Goal: Find specific page/section: Find specific page/section

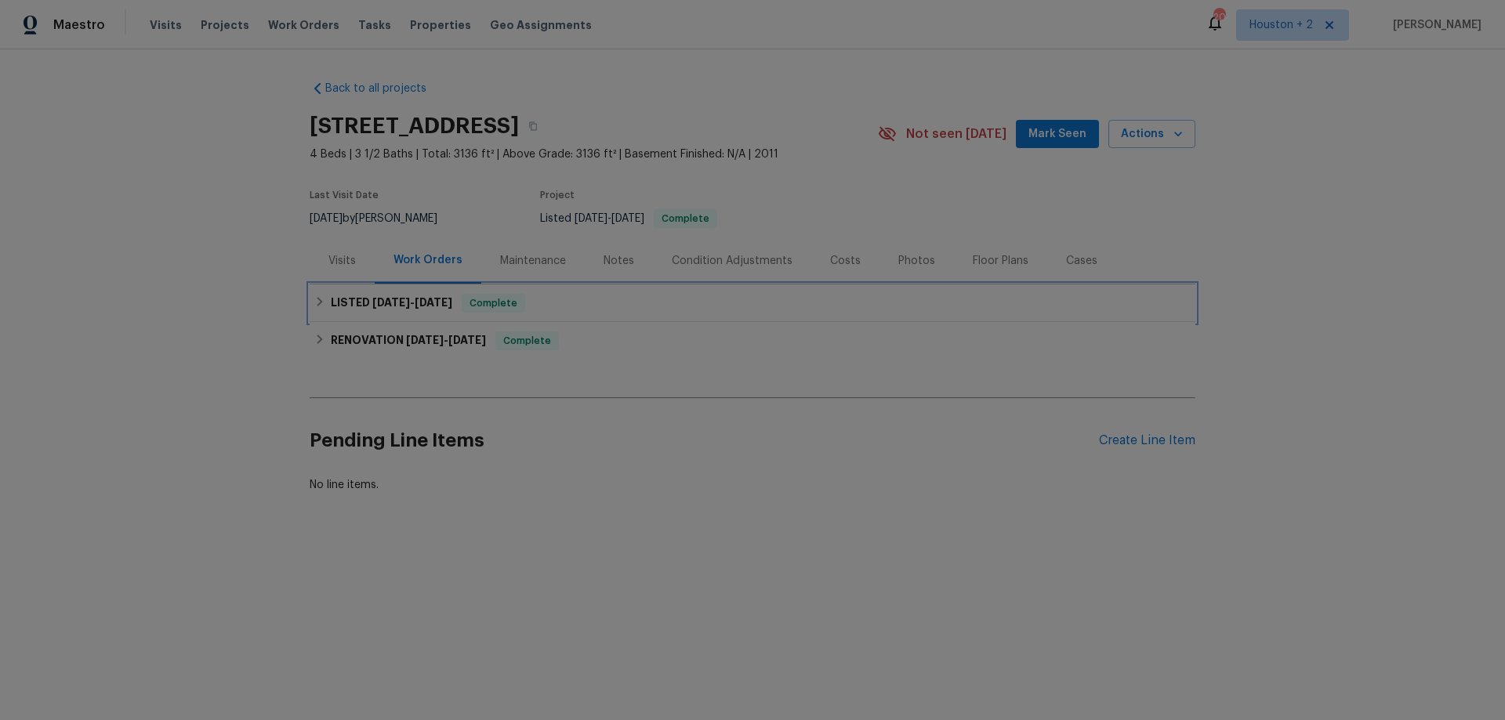
click at [368, 310] on h6 "LISTED [DATE] - [DATE]" at bounding box center [391, 303] width 121 height 19
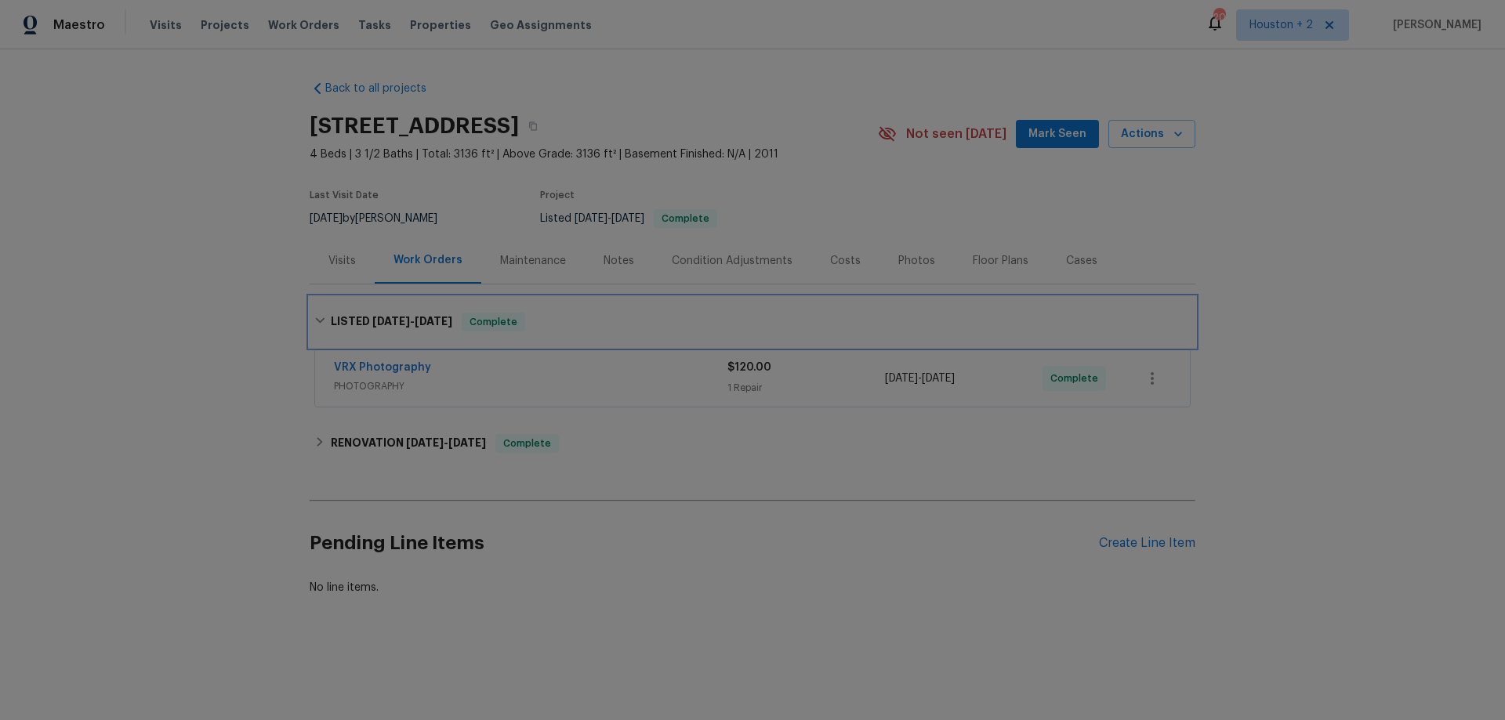
click at [365, 314] on h6 "LISTED [DATE] - [DATE]" at bounding box center [391, 322] width 121 height 19
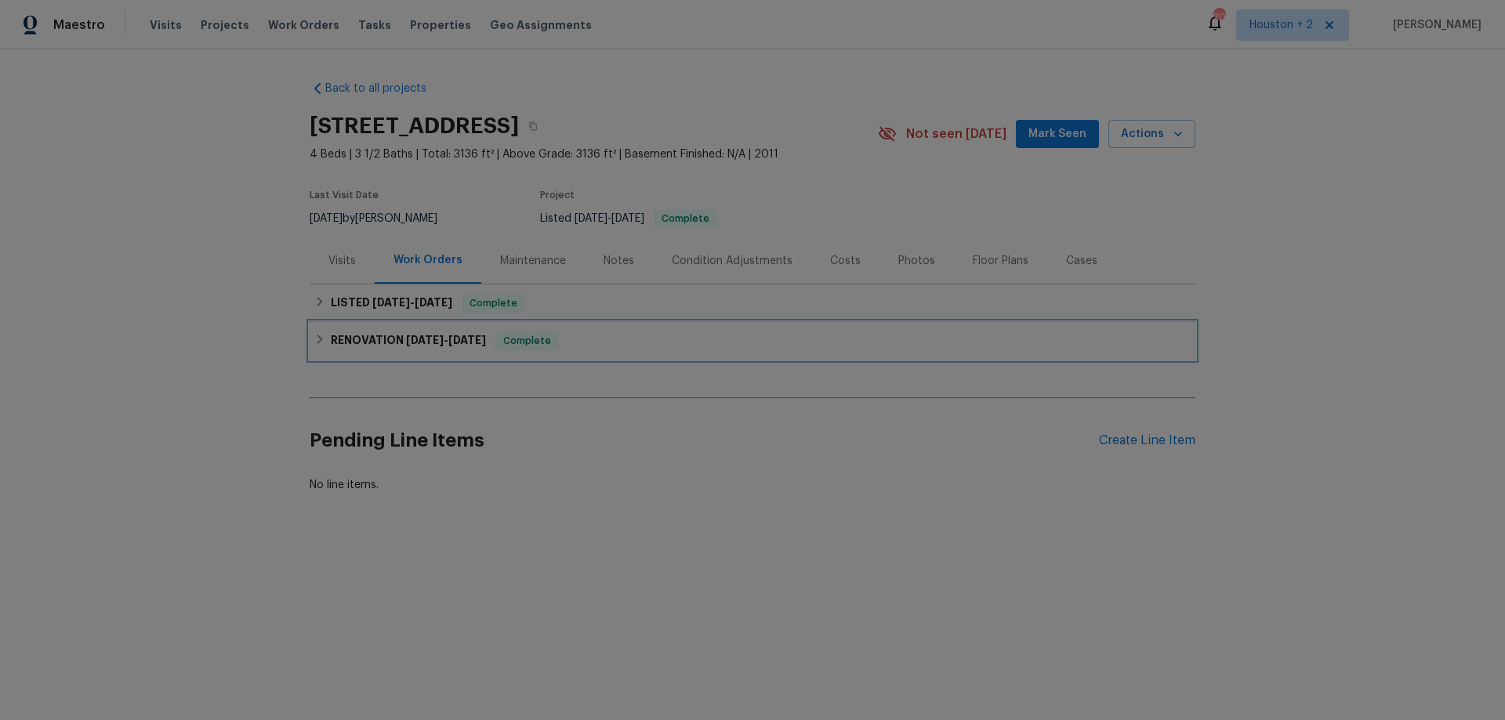
click at [375, 337] on h6 "RENOVATION [DATE] - [DATE]" at bounding box center [408, 341] width 155 height 19
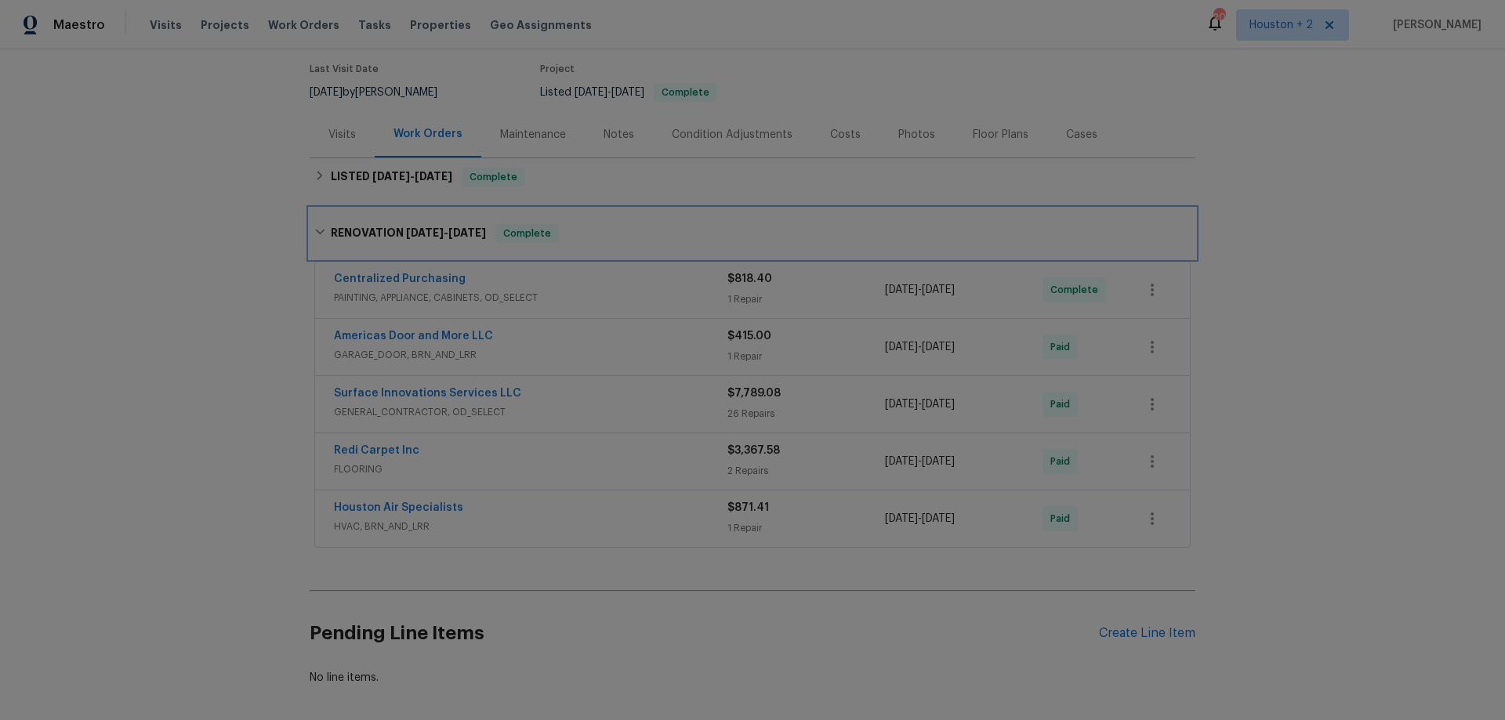
scroll to position [210, 0]
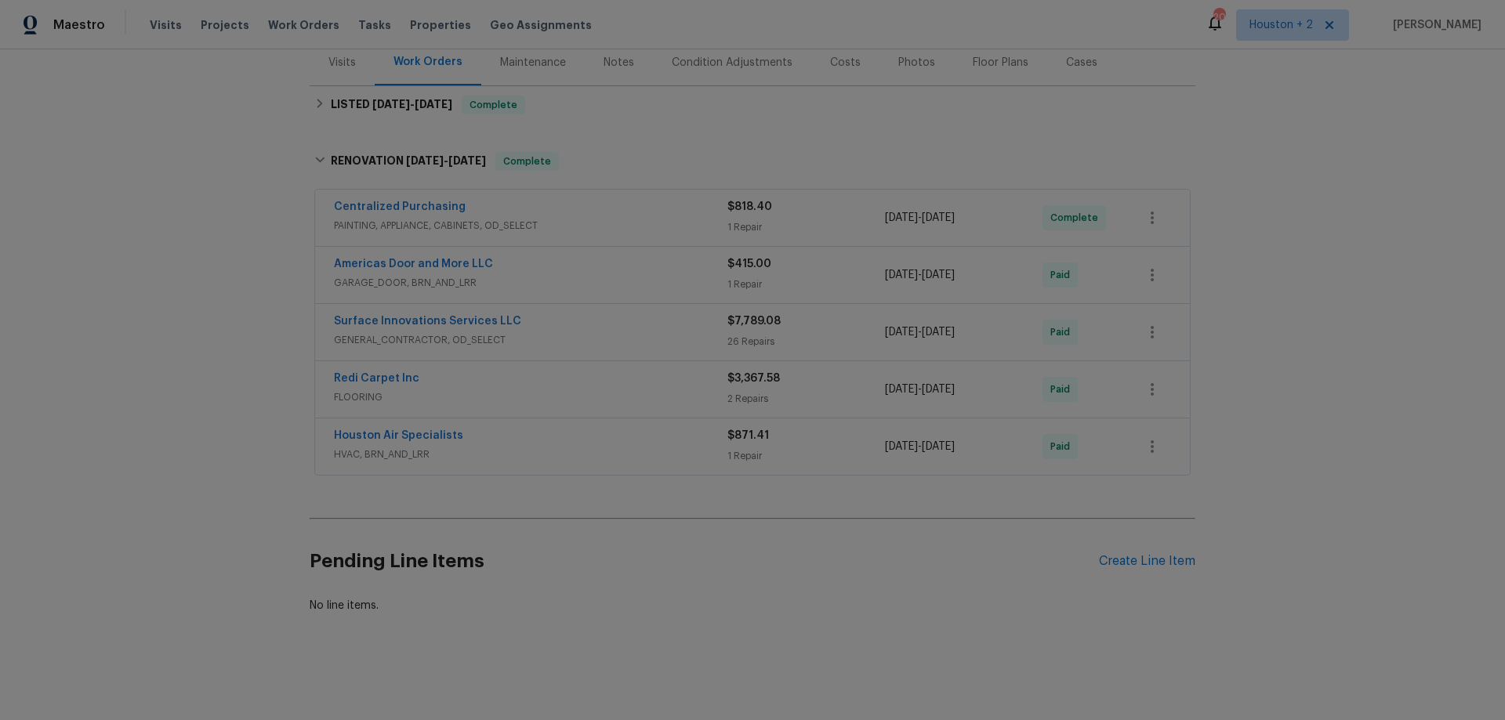
click at [529, 428] on div "Houston Air Specialists" at bounding box center [530, 437] width 393 height 19
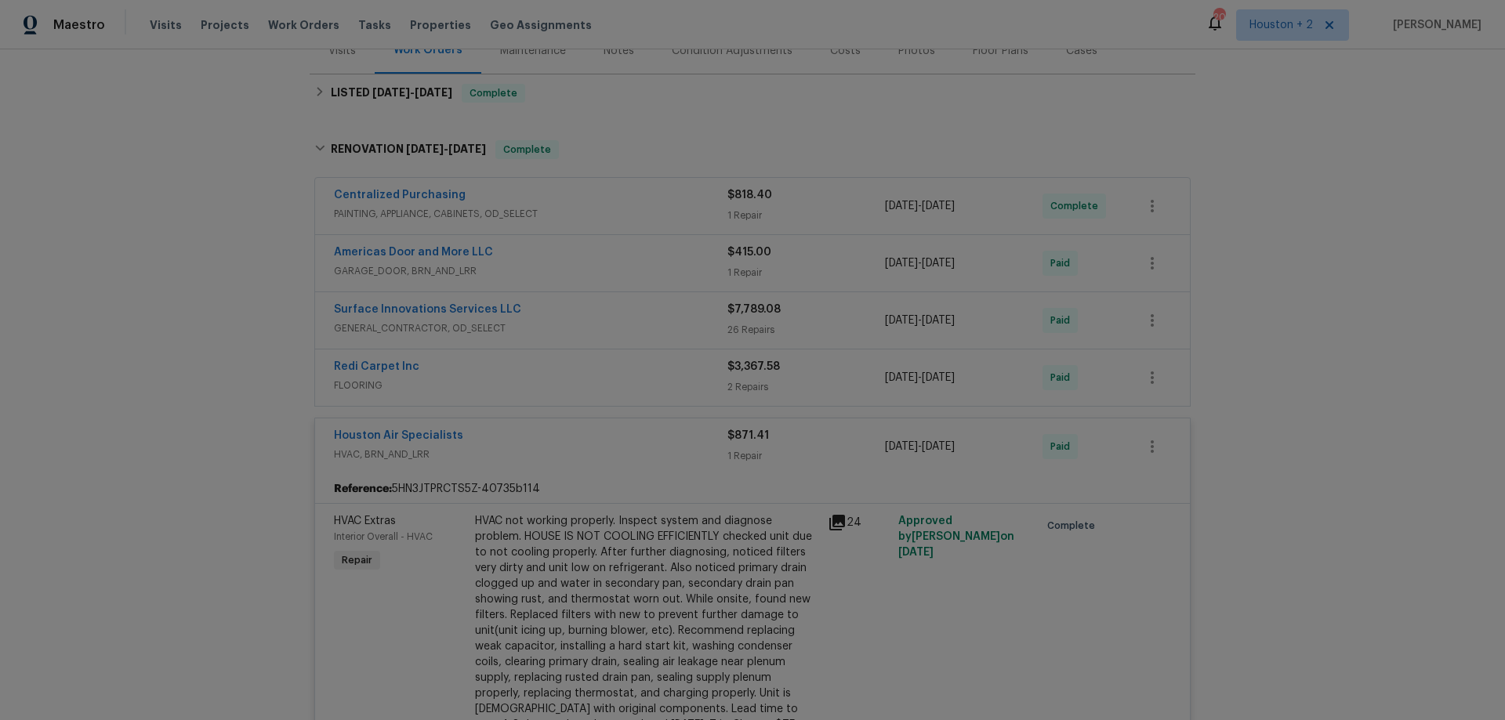
click at [585, 445] on div "Houston Air Specialists" at bounding box center [530, 437] width 393 height 19
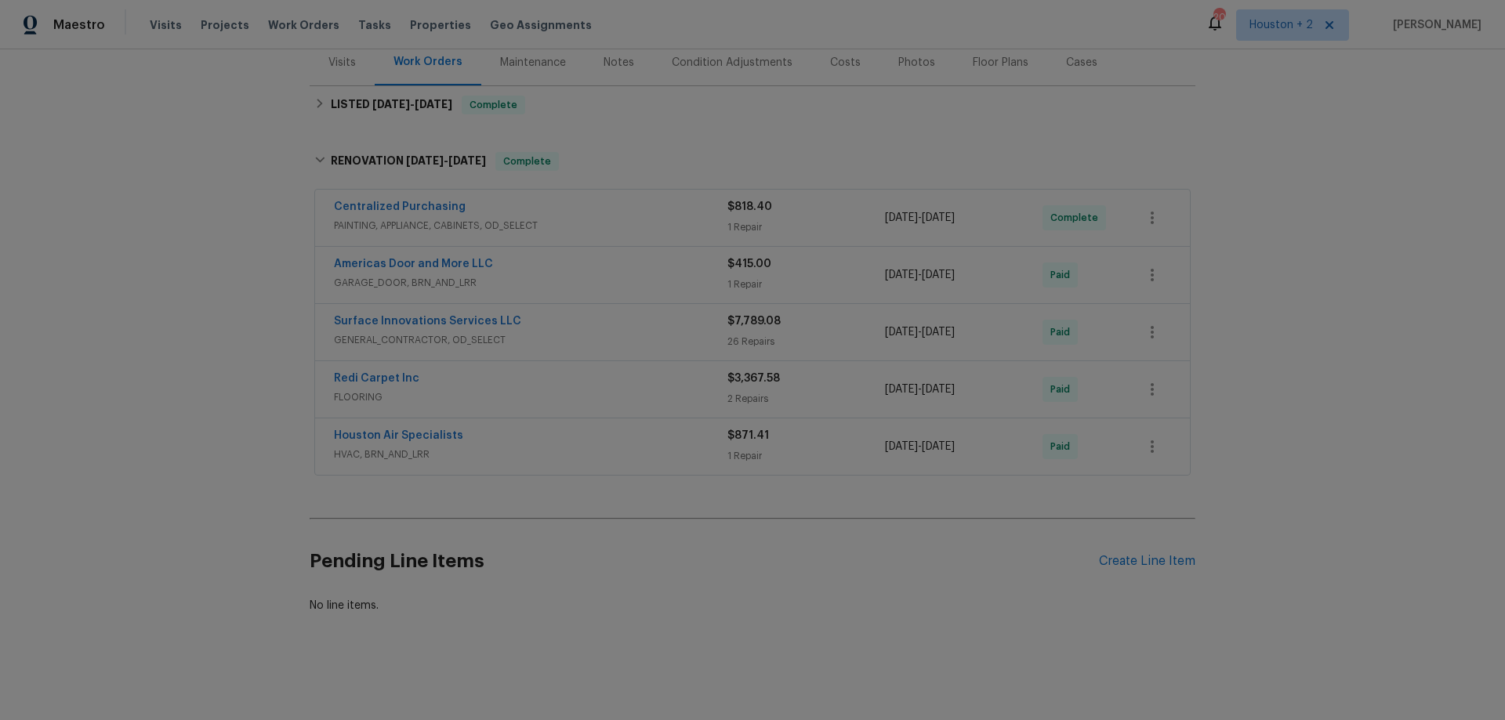
click at [624, 218] on span "PAINTING, APPLIANCE, CABINETS, OD_SELECT" at bounding box center [530, 226] width 393 height 16
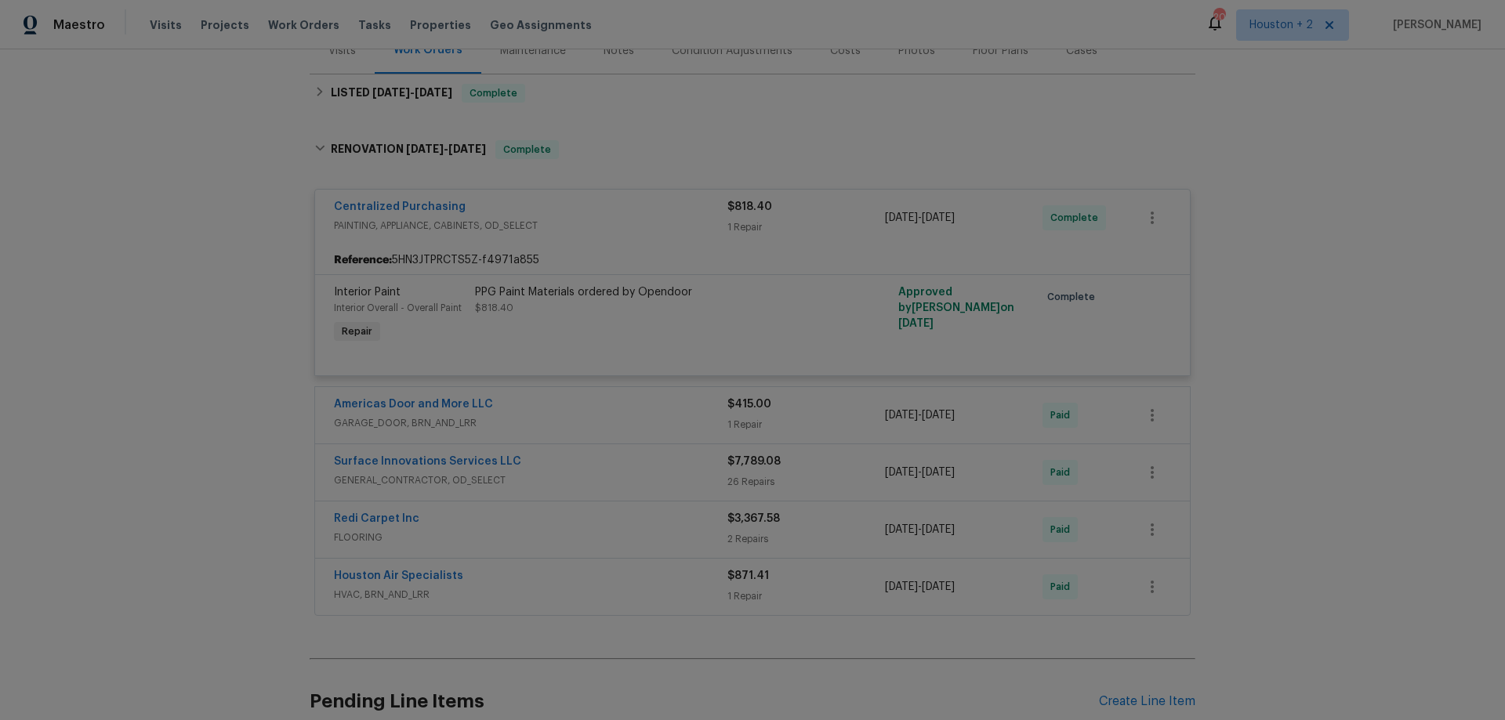
click at [624, 206] on div "Centralized Purchasing" at bounding box center [530, 208] width 393 height 19
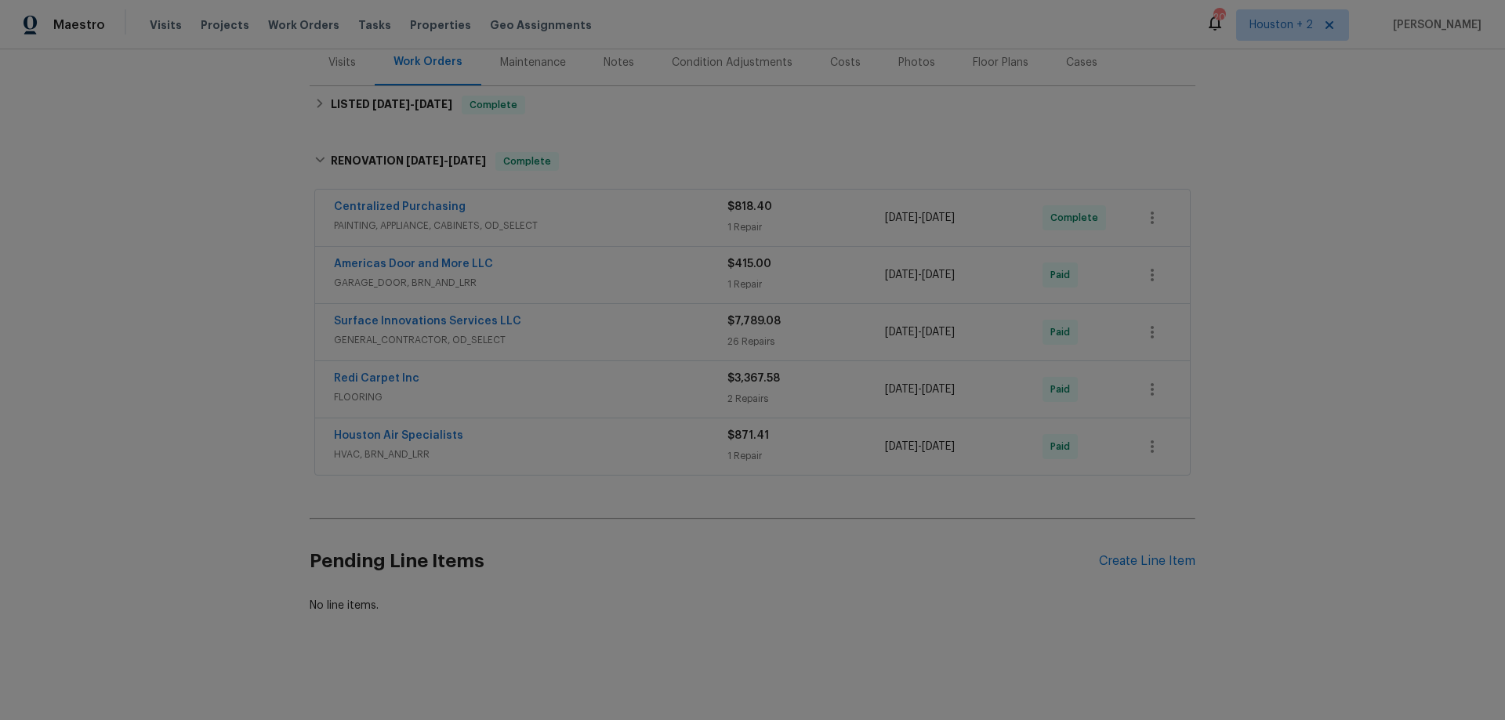
click at [605, 256] on div "Americas Door and More LLC" at bounding box center [530, 265] width 393 height 19
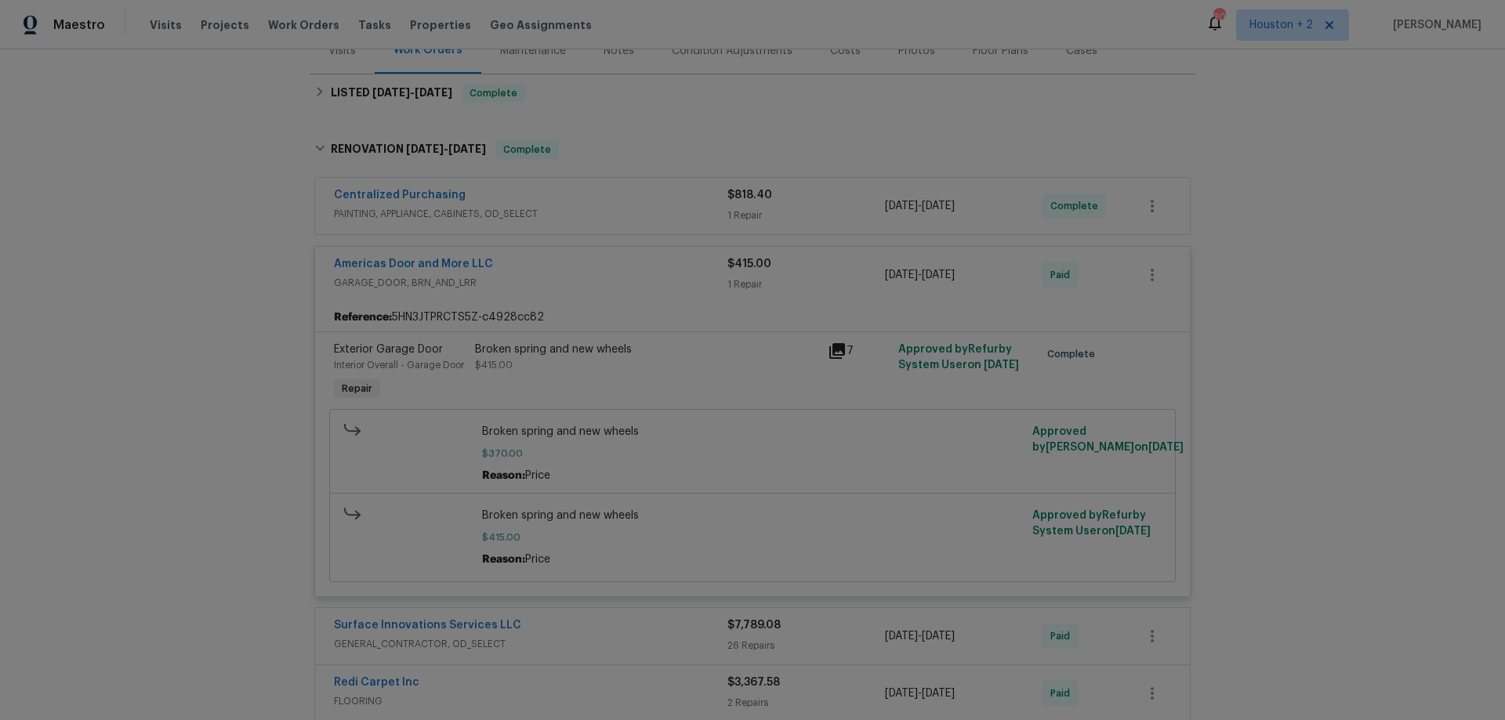
click at [605, 260] on div "Americas Door and More LLC" at bounding box center [530, 265] width 393 height 19
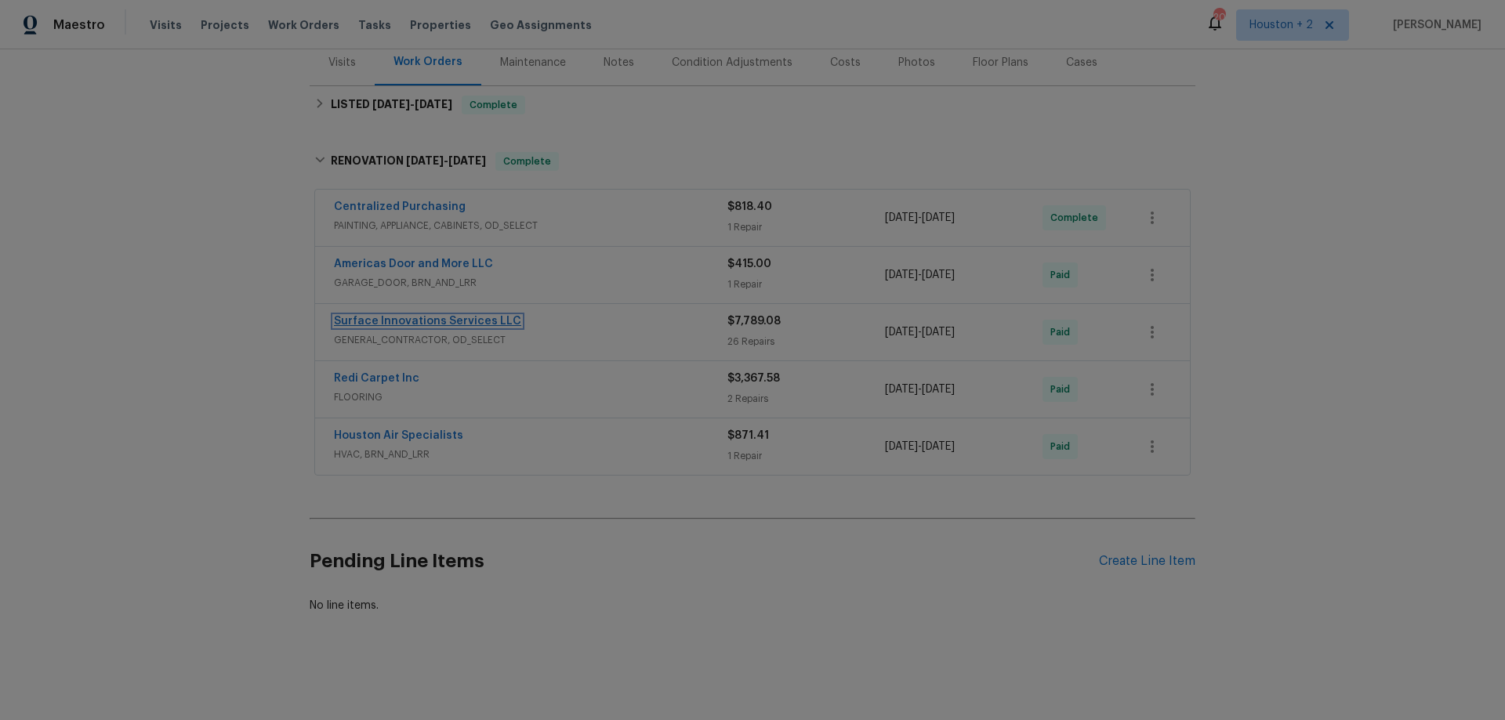
click at [458, 316] on link "Surface Innovations Services LLC" at bounding box center [427, 321] width 187 height 11
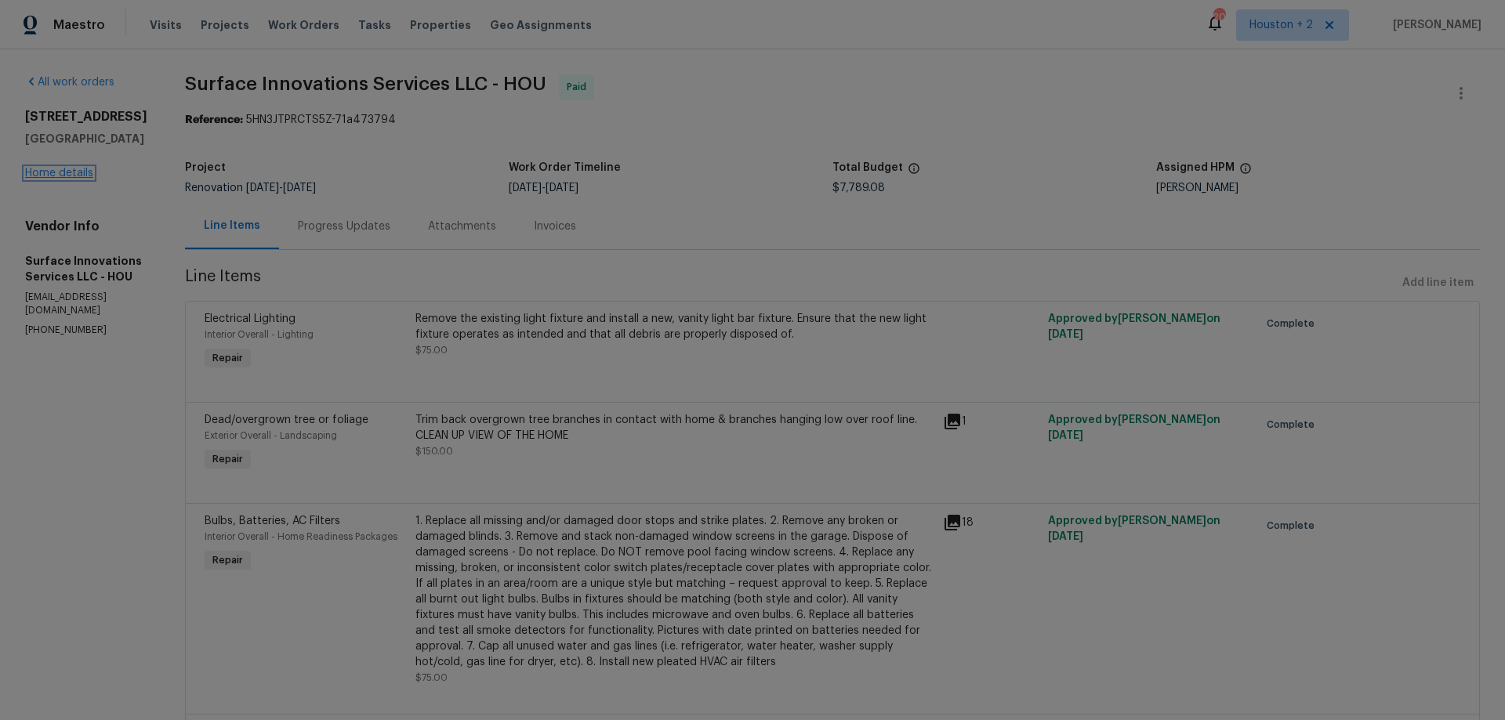
click at [67, 169] on link "Home details" at bounding box center [59, 173] width 68 height 11
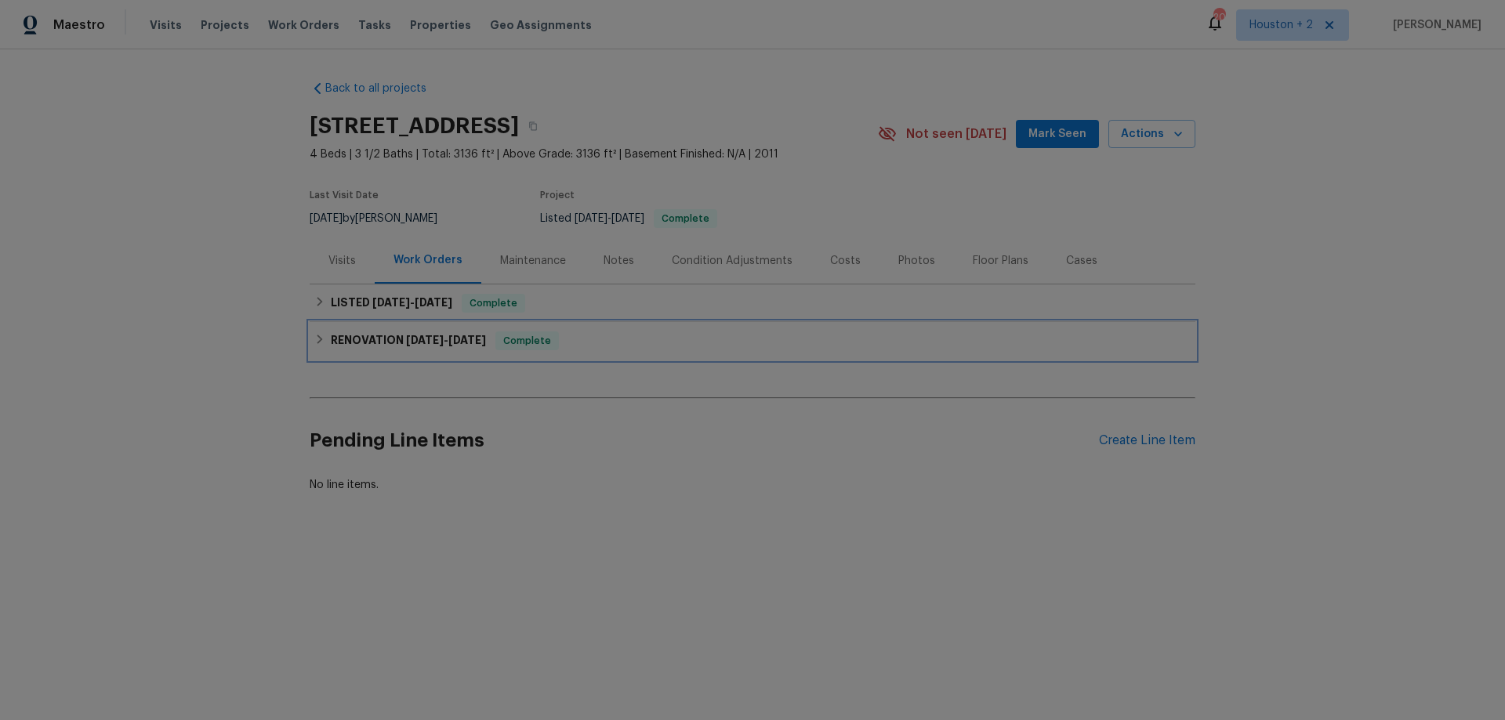
click at [575, 327] on div "RENOVATION [DATE] - [DATE] Complete" at bounding box center [753, 341] width 886 height 38
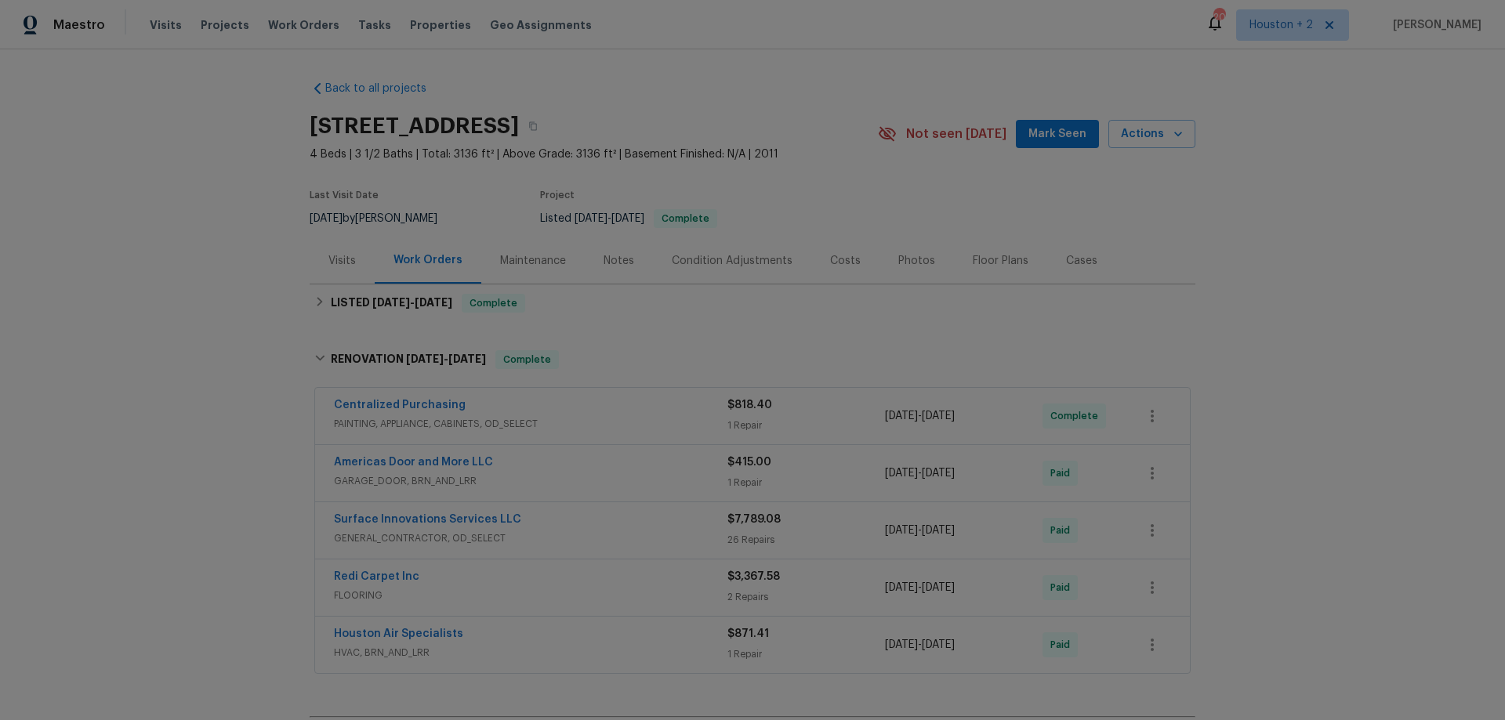
click at [643, 525] on div "Surface Innovations Services LLC" at bounding box center [530, 521] width 393 height 19
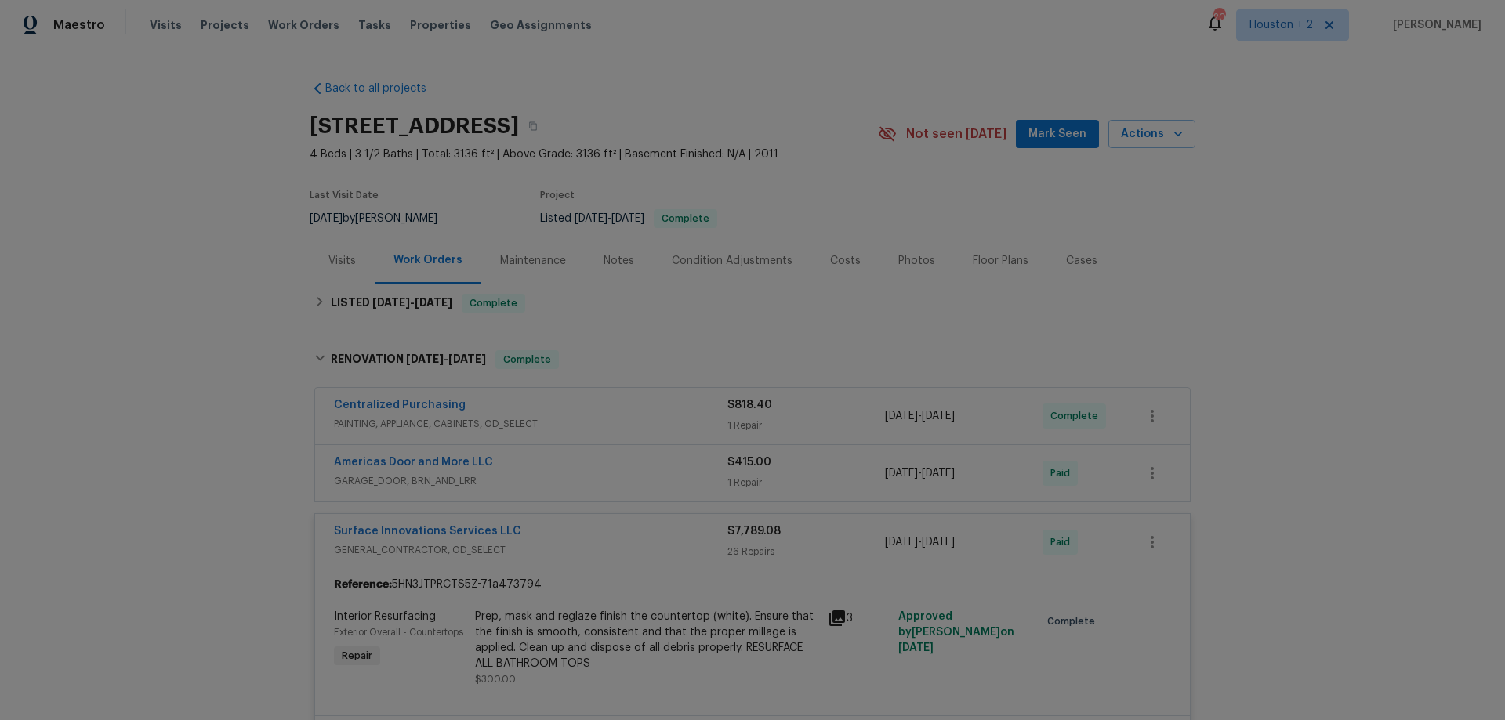
click at [637, 532] on div "Surface Innovations Services LLC" at bounding box center [530, 533] width 393 height 19
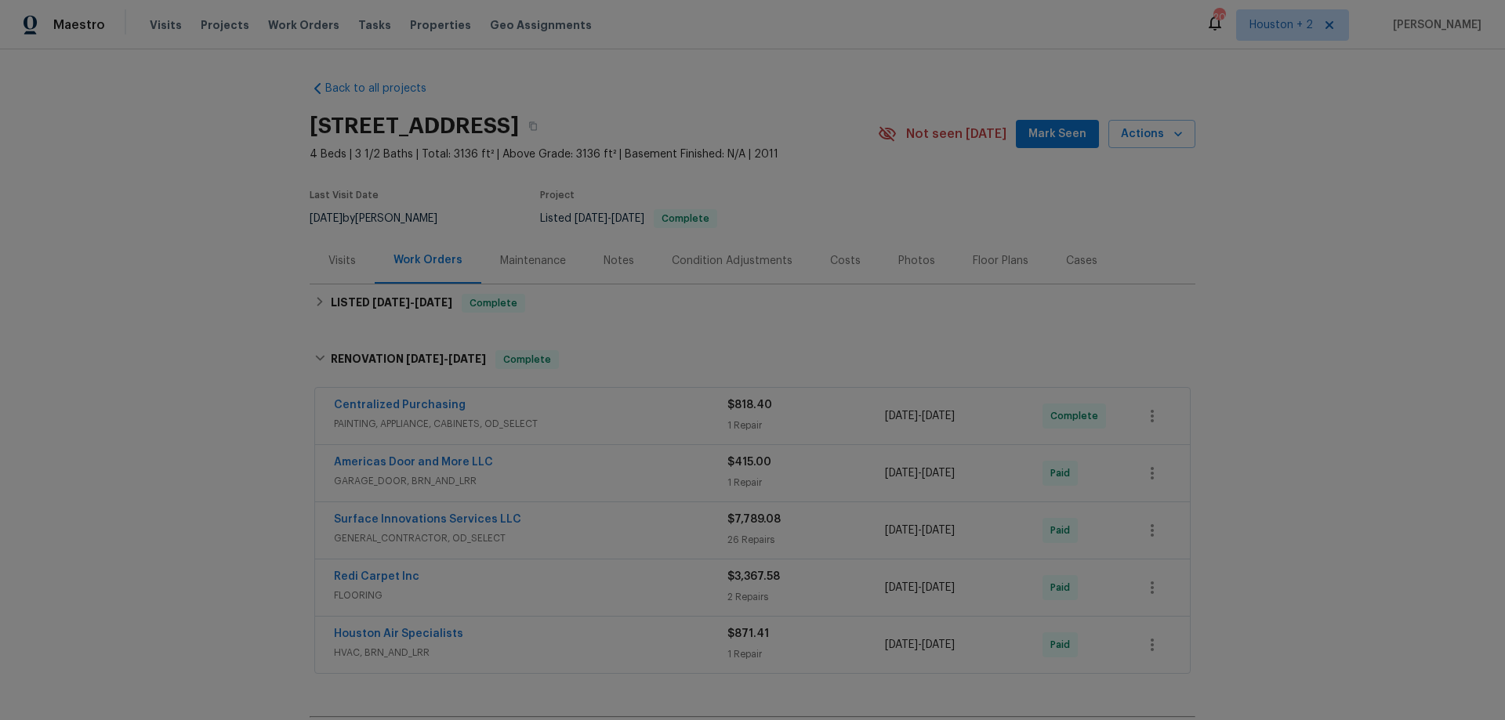
click at [638, 575] on div "Redi Carpet Inc" at bounding box center [530, 578] width 393 height 19
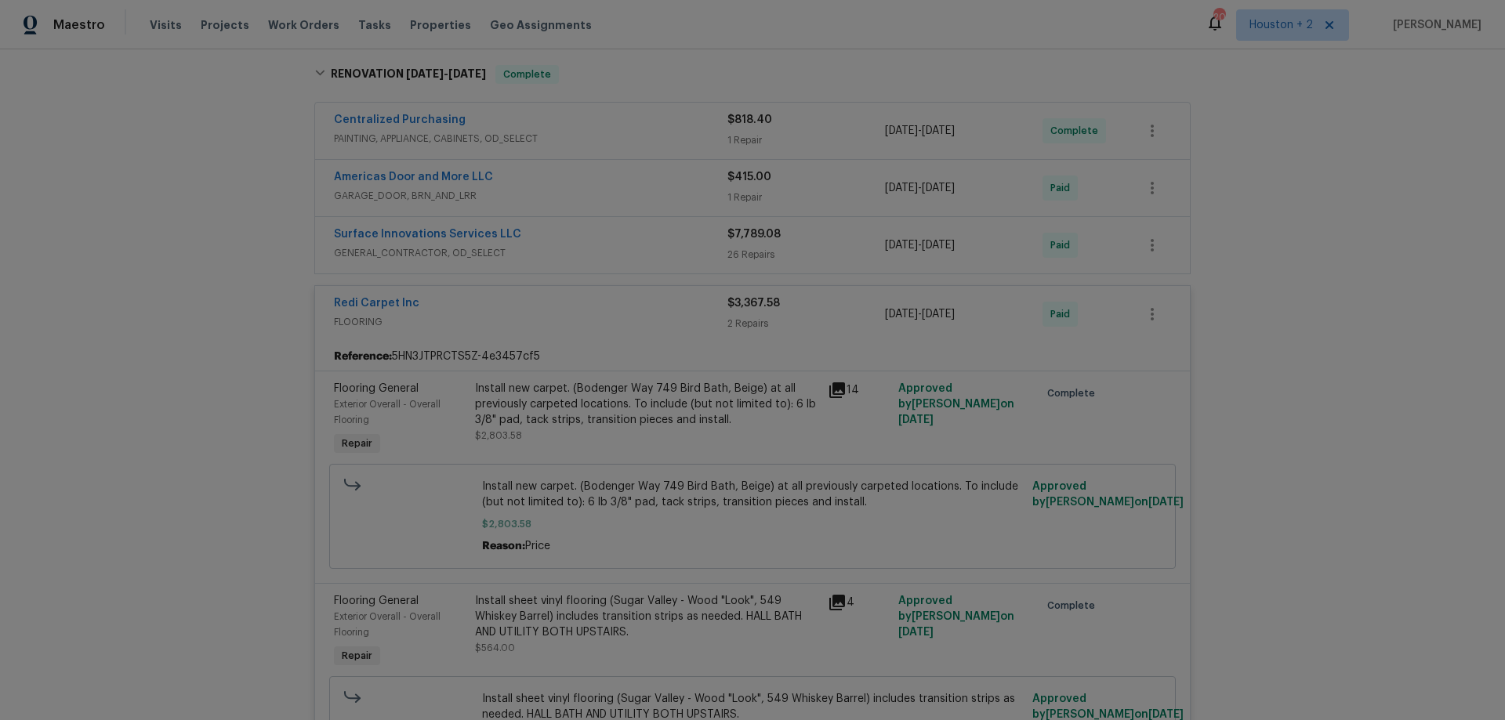
scroll to position [392, 0]
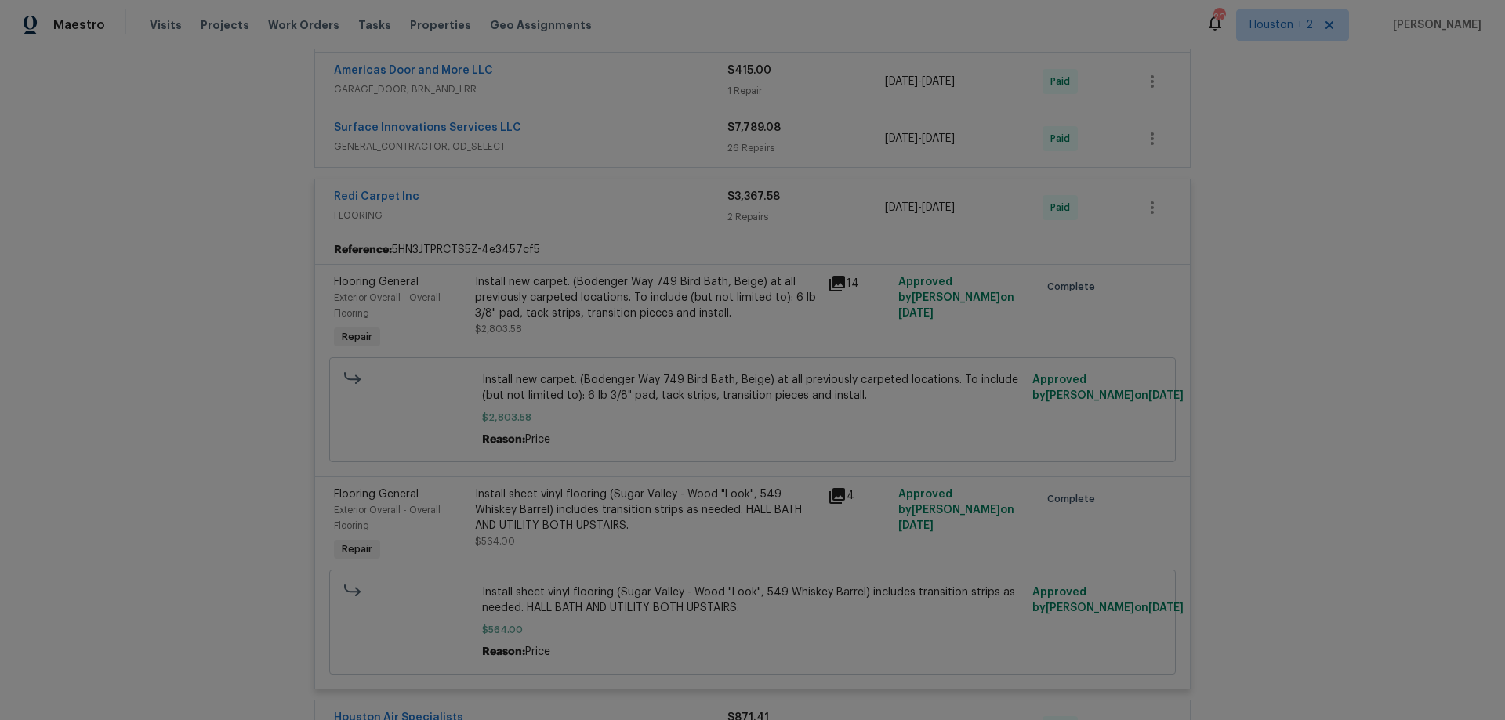
click at [614, 194] on div "Redi Carpet Inc" at bounding box center [530, 198] width 393 height 19
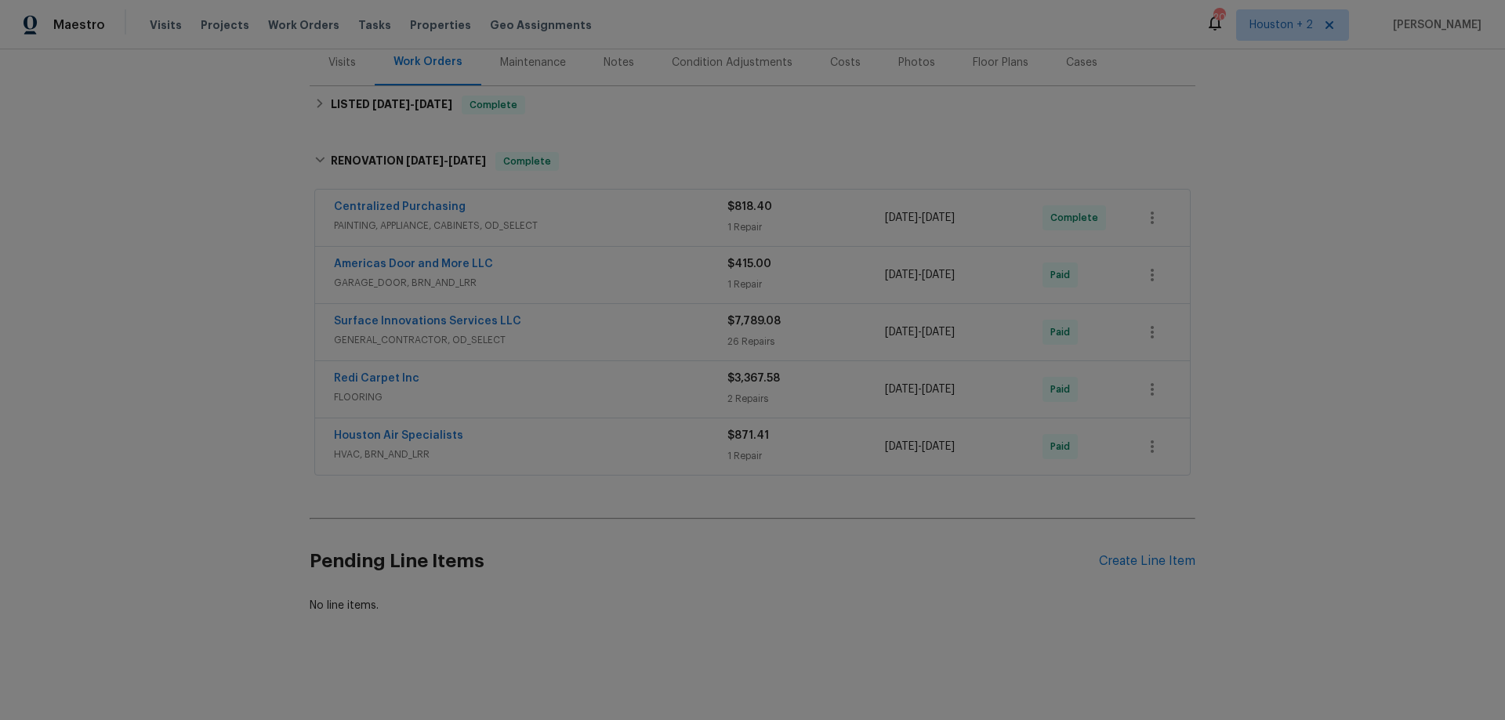
scroll to position [210, 0]
click at [565, 314] on div "Surface Innovations Services LLC" at bounding box center [530, 323] width 393 height 19
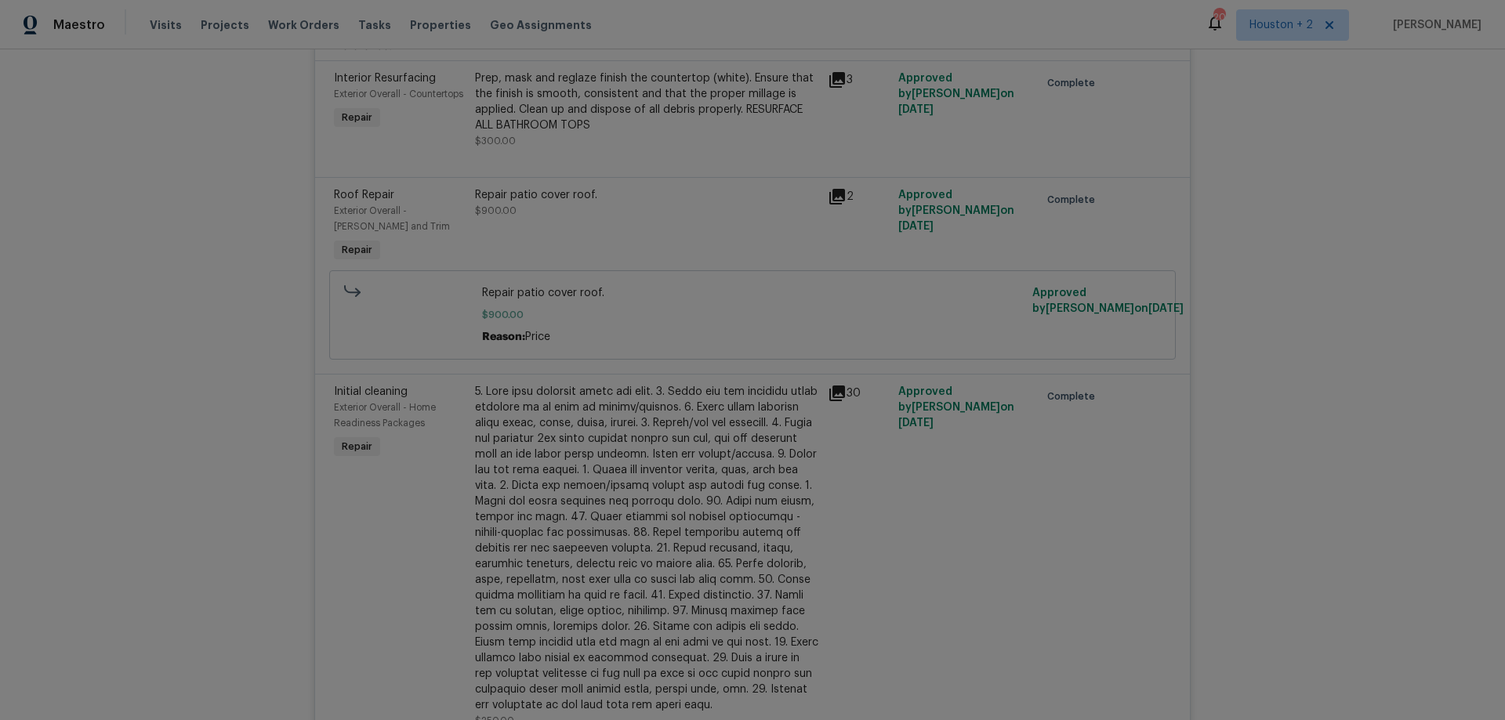
scroll to position [470, 0]
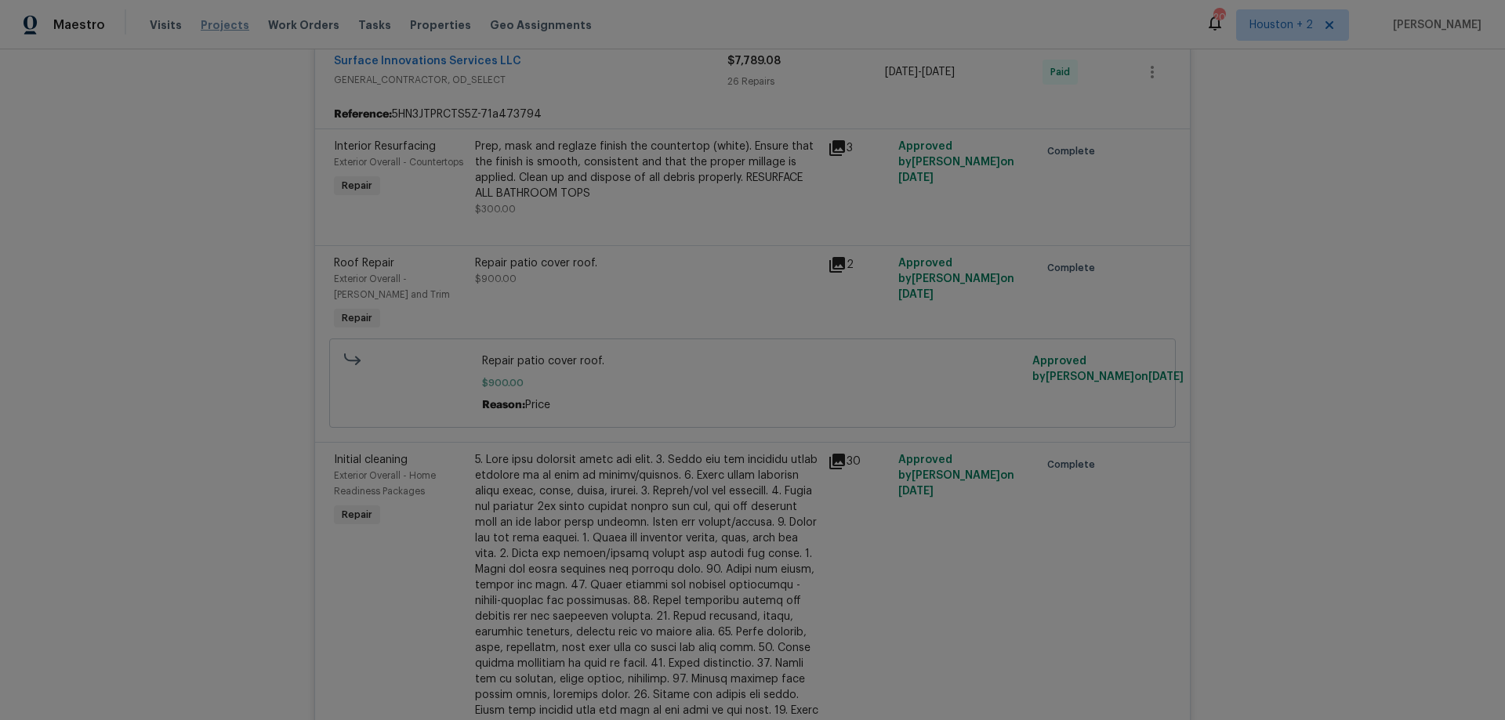
click at [208, 30] on span "Projects" at bounding box center [225, 25] width 49 height 16
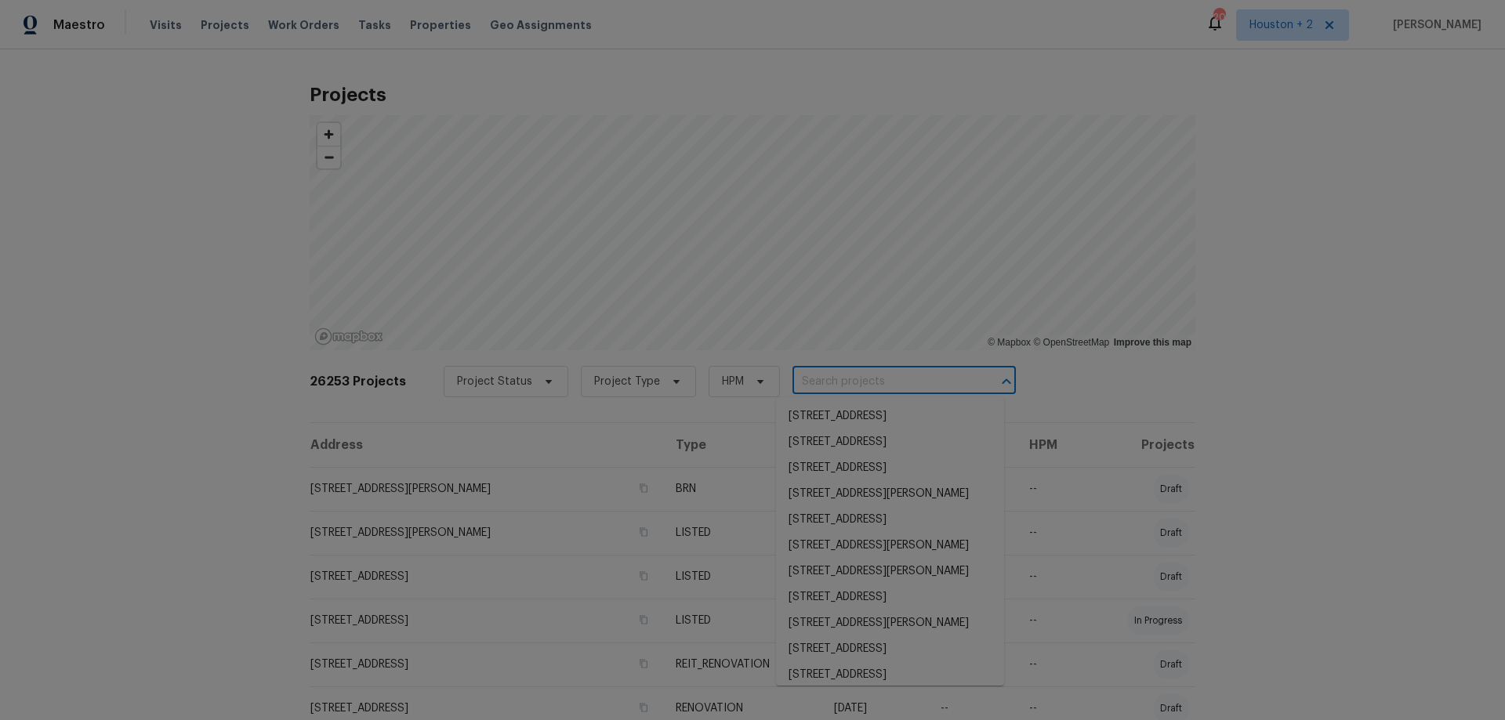
click at [804, 386] on input "text" at bounding box center [881, 382] width 179 height 24
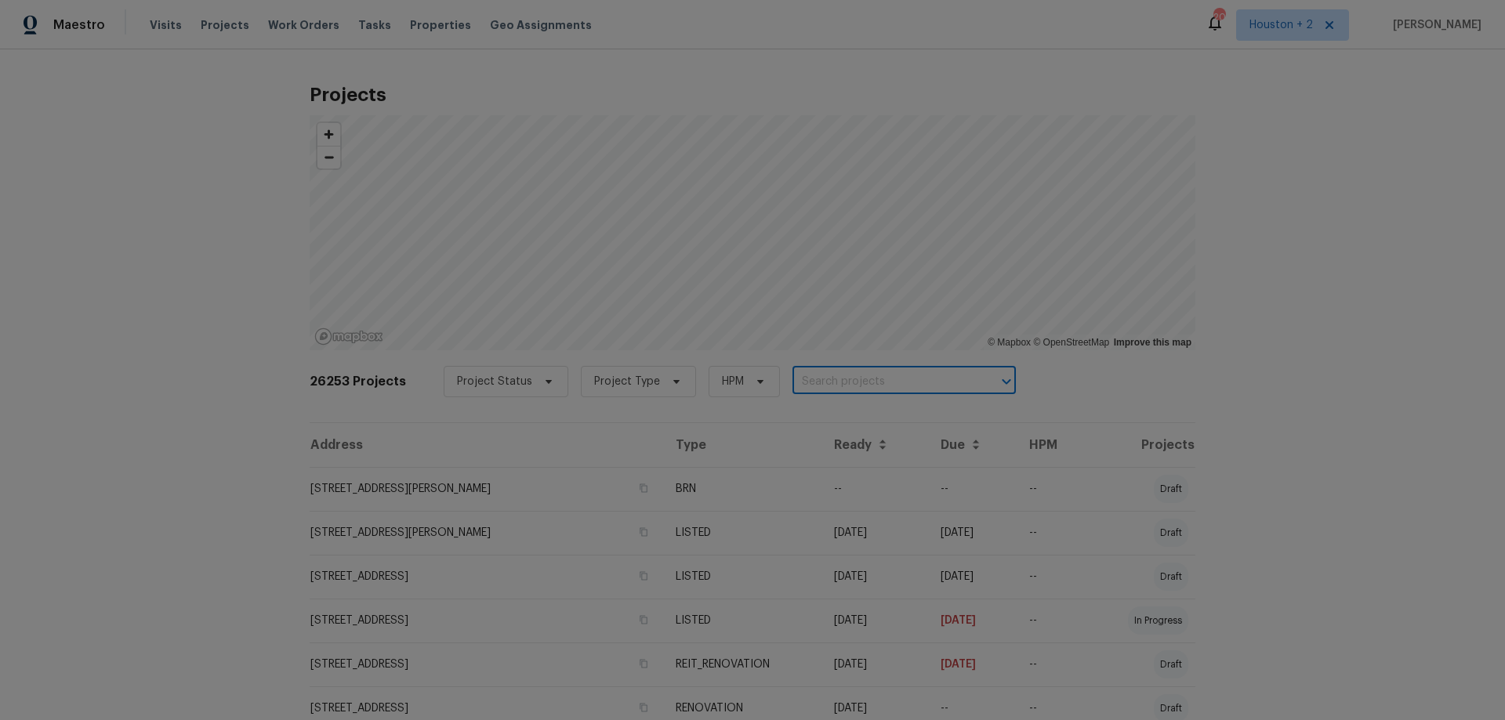
paste input "[STREET_ADDRESS][US_STATE]"
type input "[STREET_ADDRESS][US_STATE]"
click at [832, 413] on li "[STREET_ADDRESS][US_STATE]" at bounding box center [890, 417] width 228 height 26
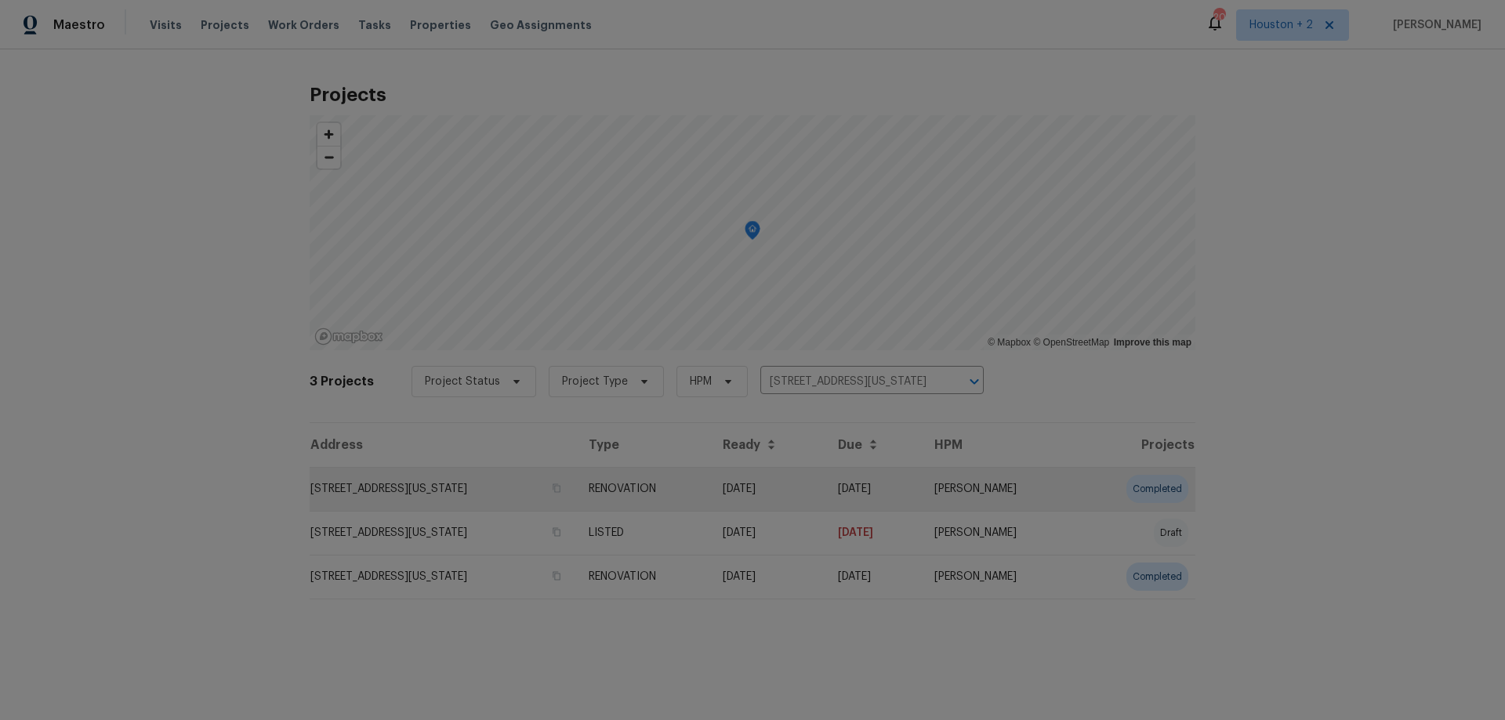
click at [459, 482] on td "[STREET_ADDRESS][US_STATE]" at bounding box center [443, 489] width 266 height 44
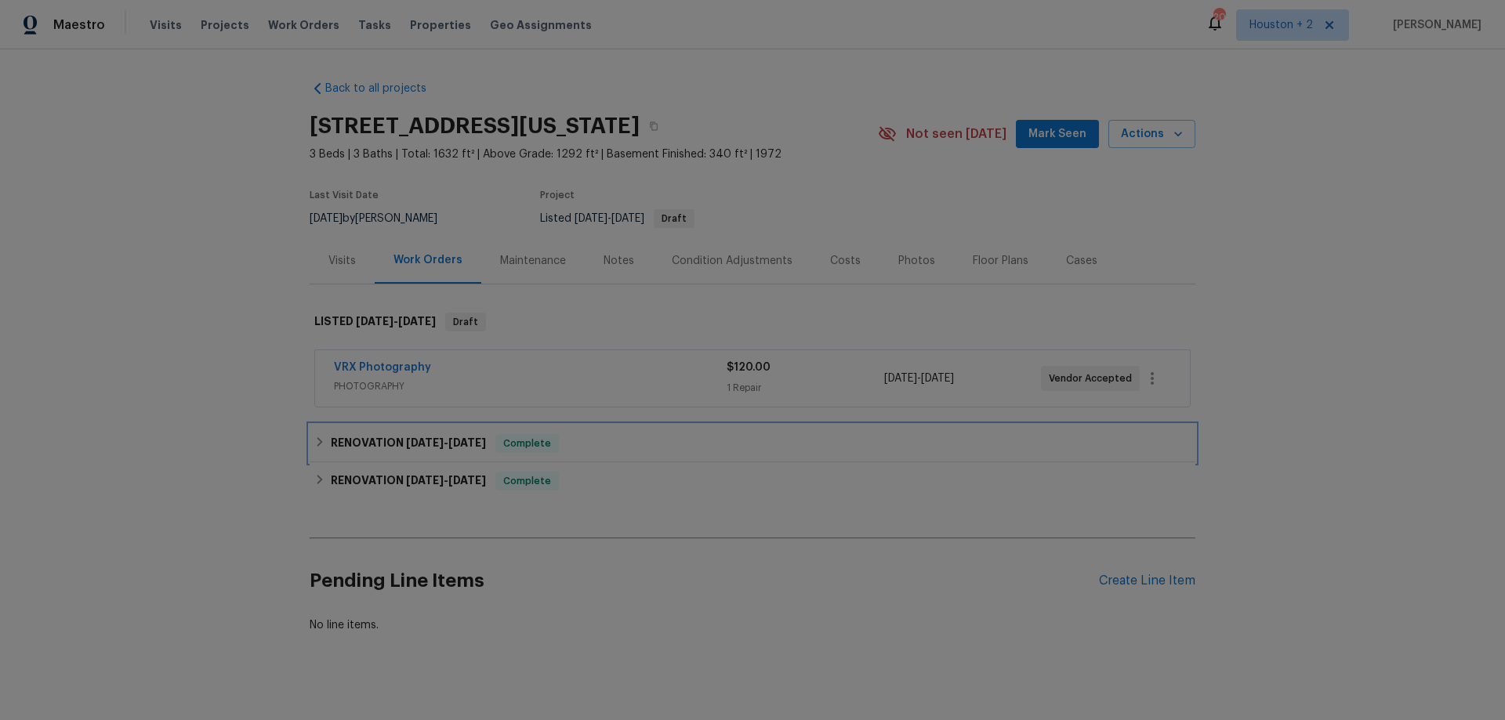
click at [604, 448] on div "RENOVATION [DATE] - [DATE] Complete" at bounding box center [752, 443] width 876 height 19
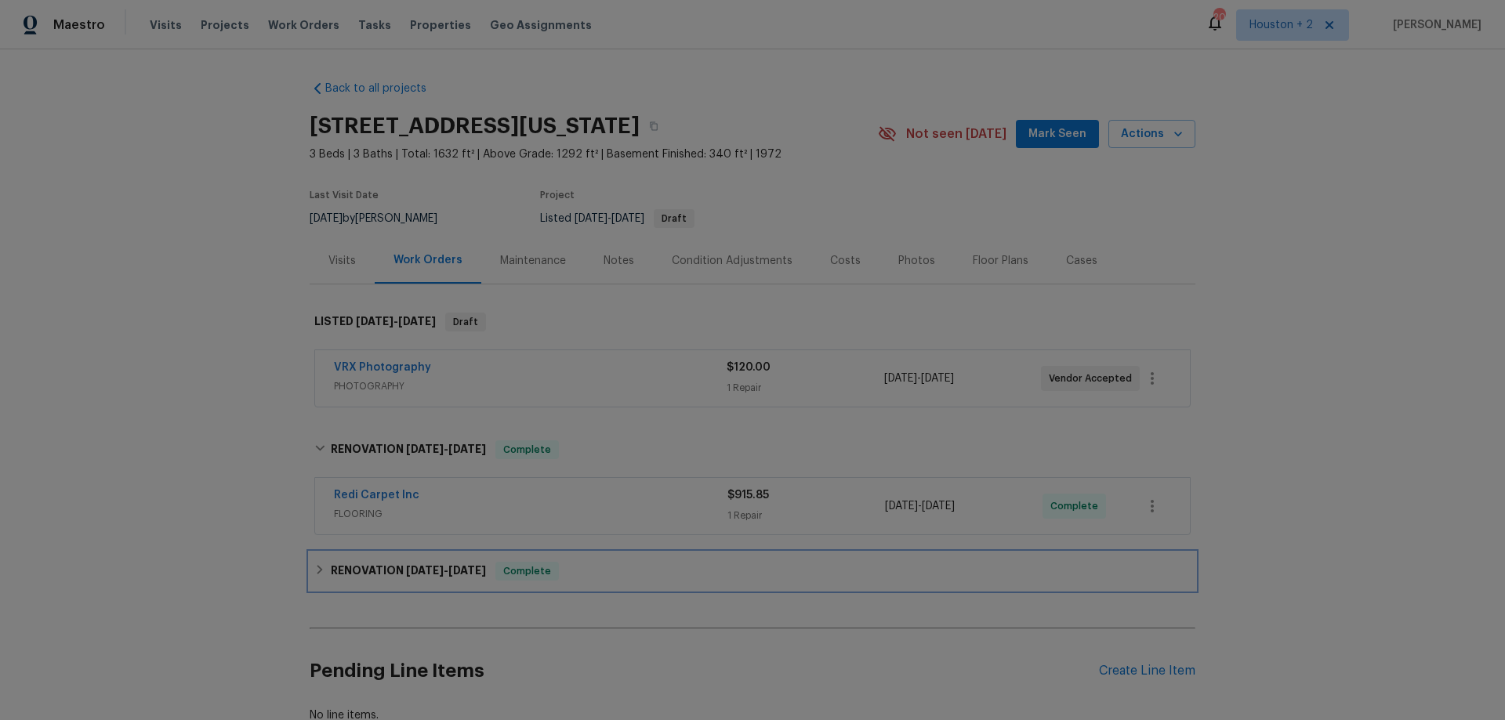
click at [633, 571] on div "RENOVATION [DATE] - [DATE] Complete" at bounding box center [752, 571] width 876 height 19
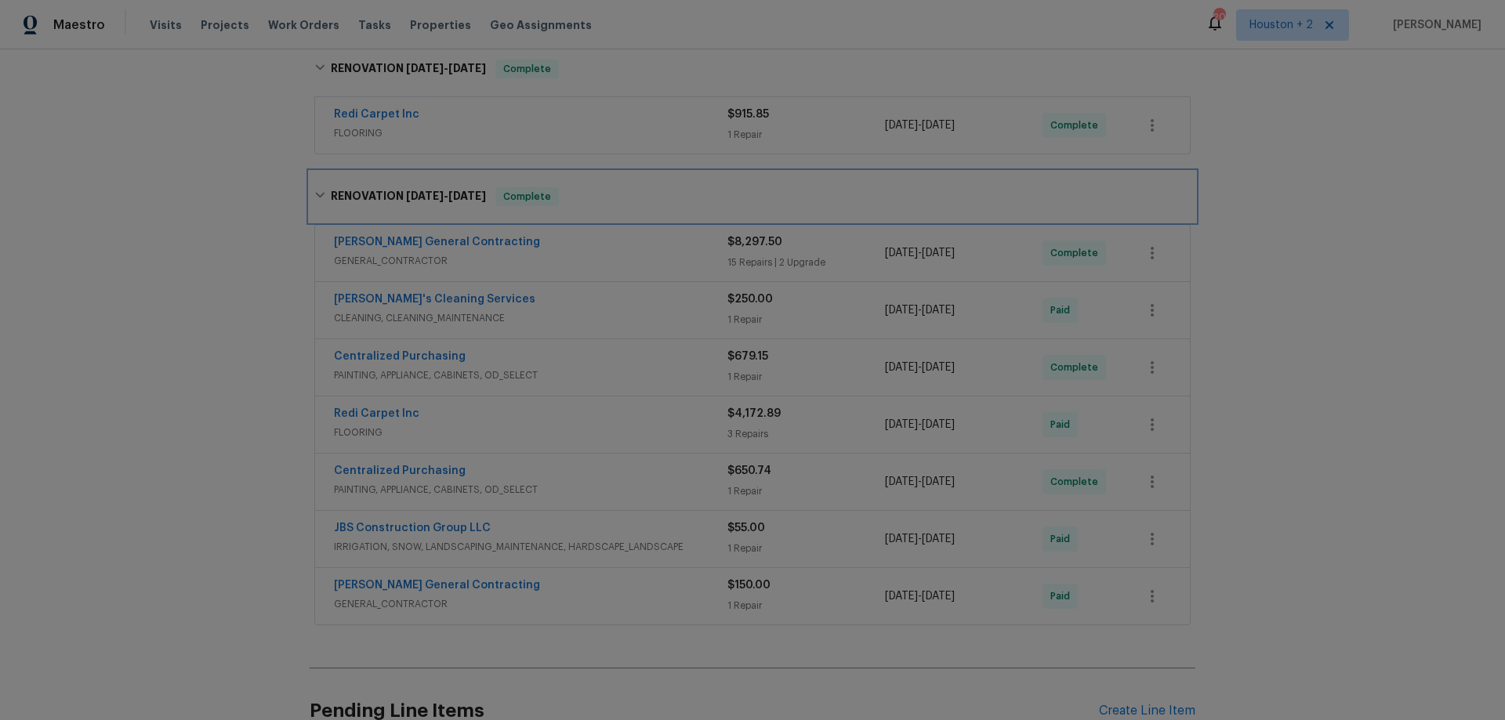
scroll to position [392, 0]
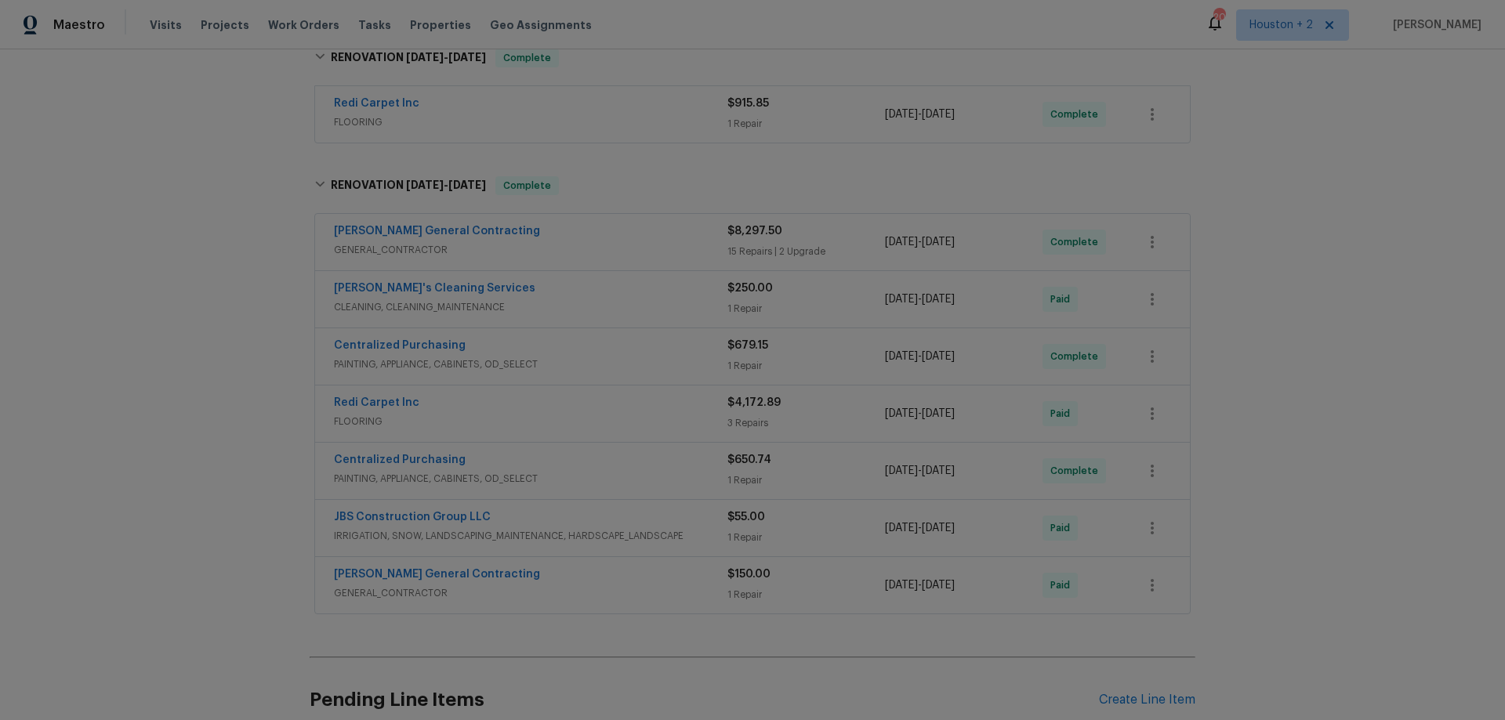
click at [599, 586] on span "GENERAL_CONTRACTOR" at bounding box center [530, 593] width 393 height 16
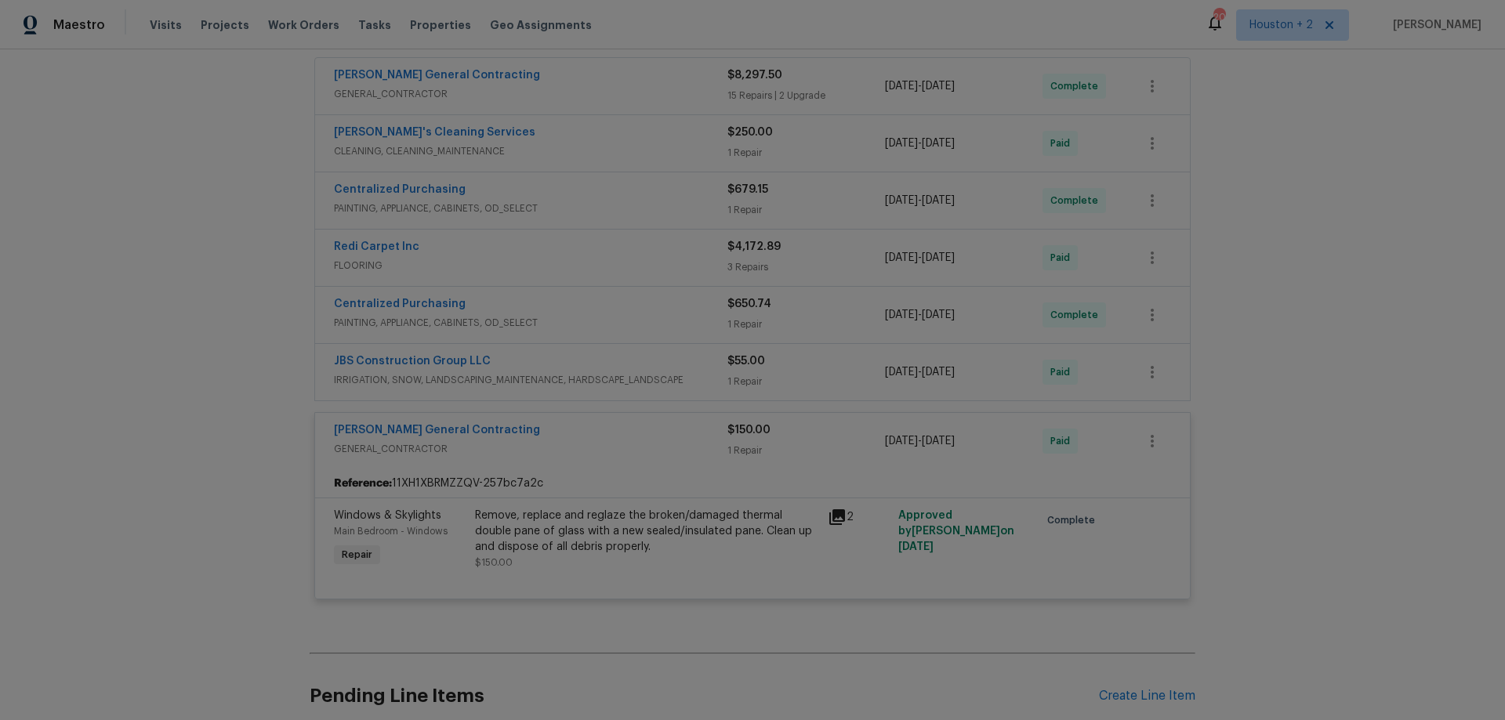
scroll to position [549, 0]
click at [616, 354] on div "JBS Construction Group LLC" at bounding box center [530, 362] width 393 height 19
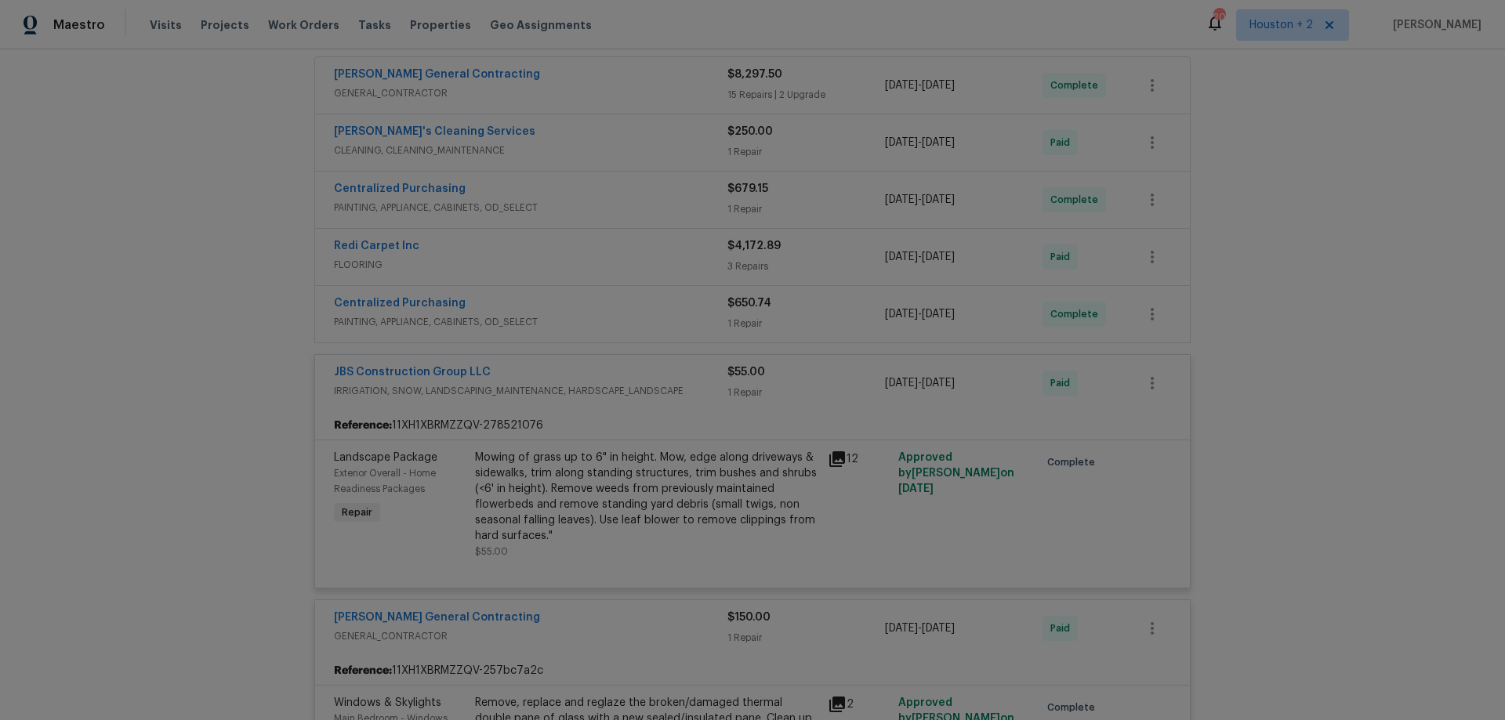
click at [570, 306] on div "Centralized Purchasing" at bounding box center [530, 304] width 393 height 19
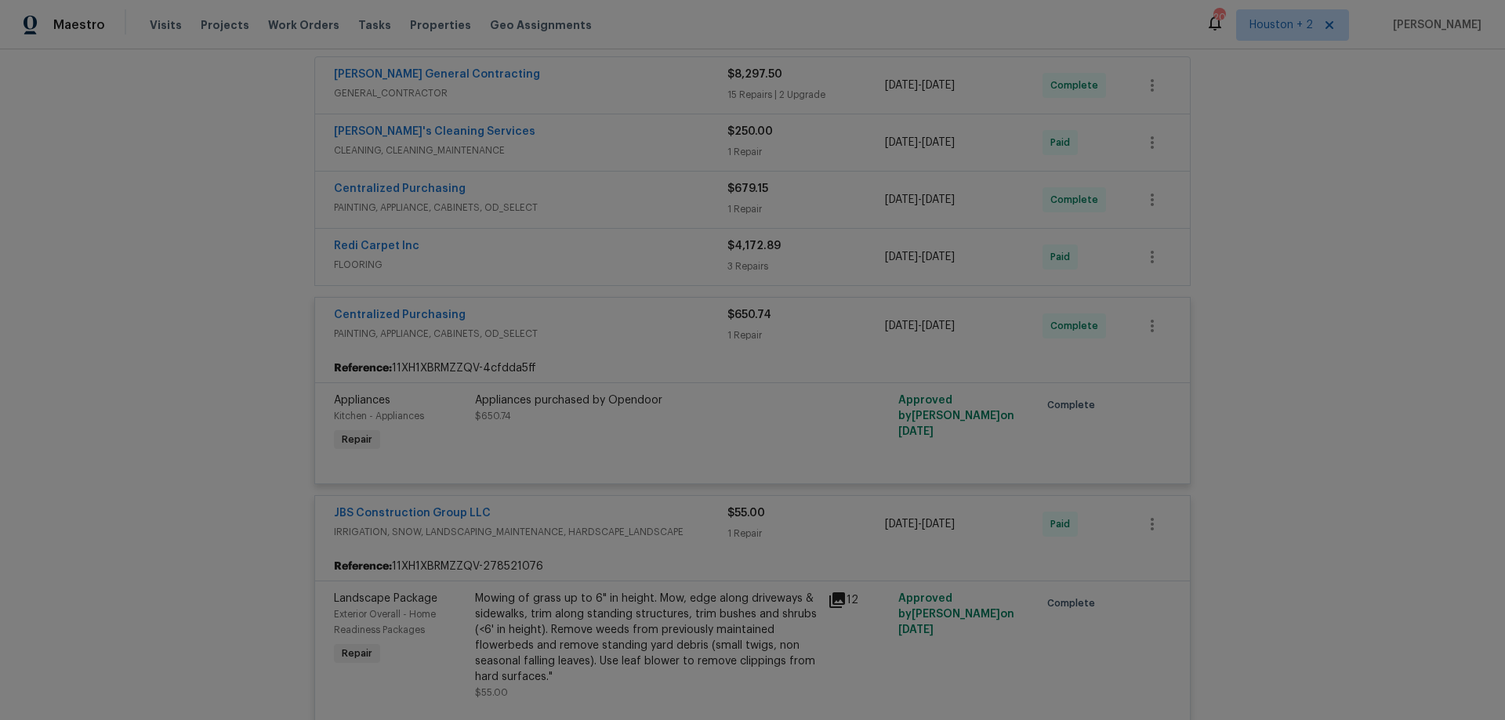
click at [578, 248] on div "Redi Carpet Inc" at bounding box center [530, 247] width 393 height 19
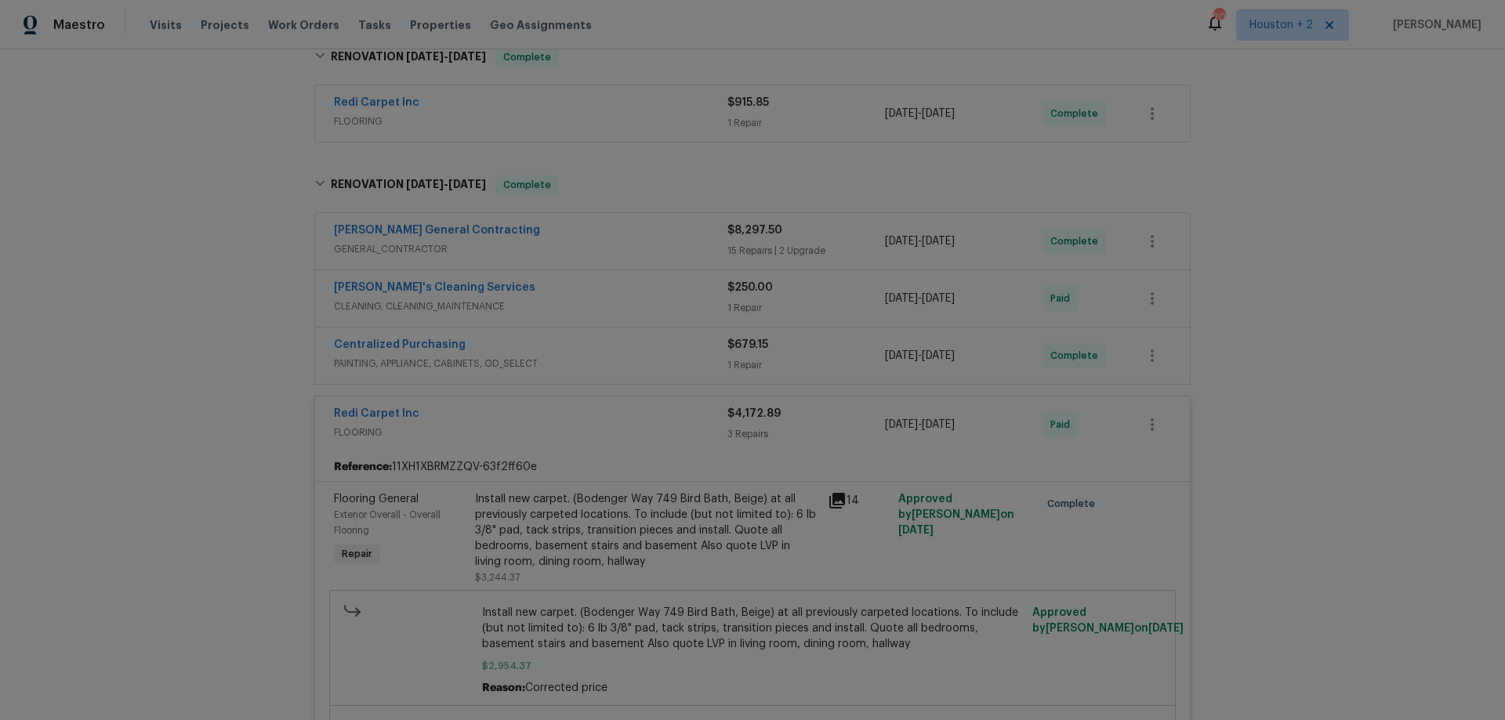
scroll to position [392, 0]
click at [603, 346] on div "Centralized Purchasing" at bounding box center [530, 347] width 393 height 19
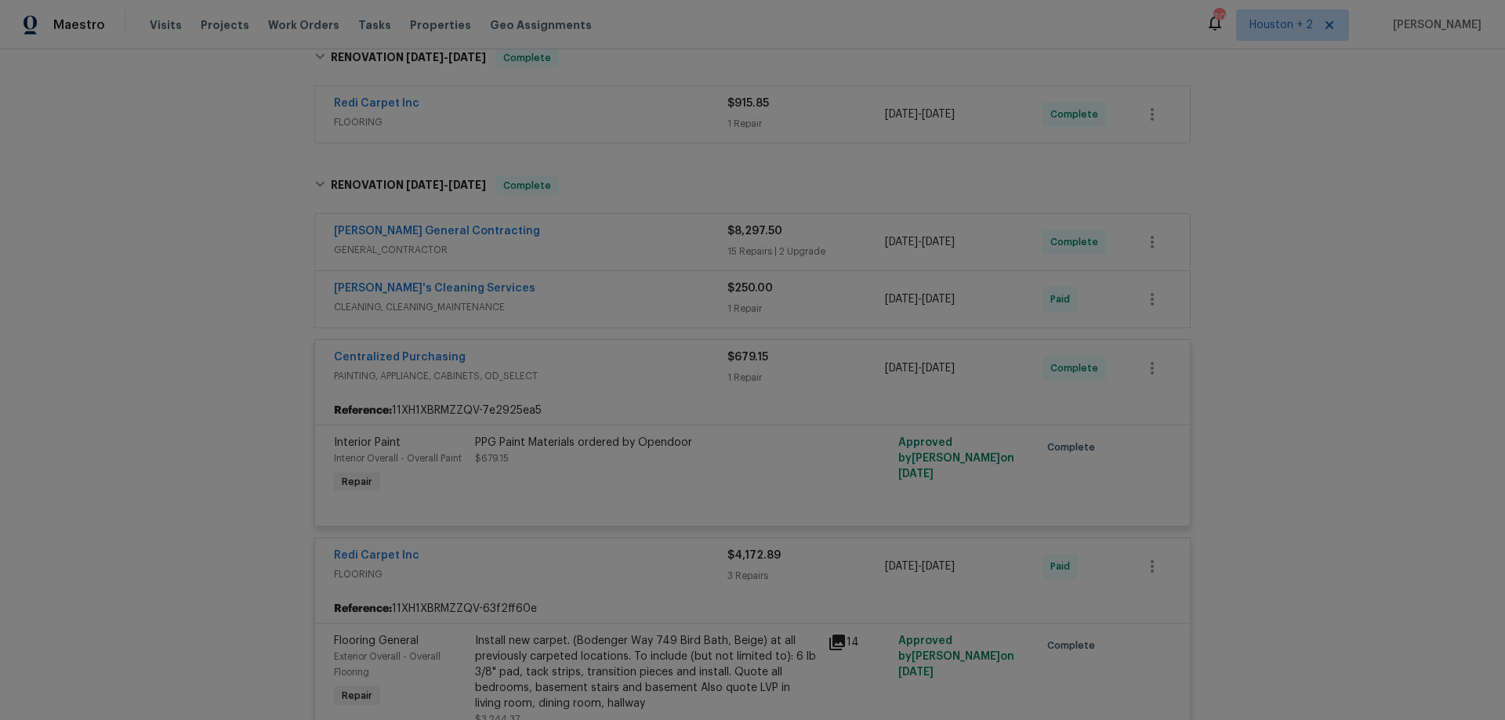
click at [588, 234] on div "[PERSON_NAME] General Contracting" at bounding box center [530, 232] width 393 height 19
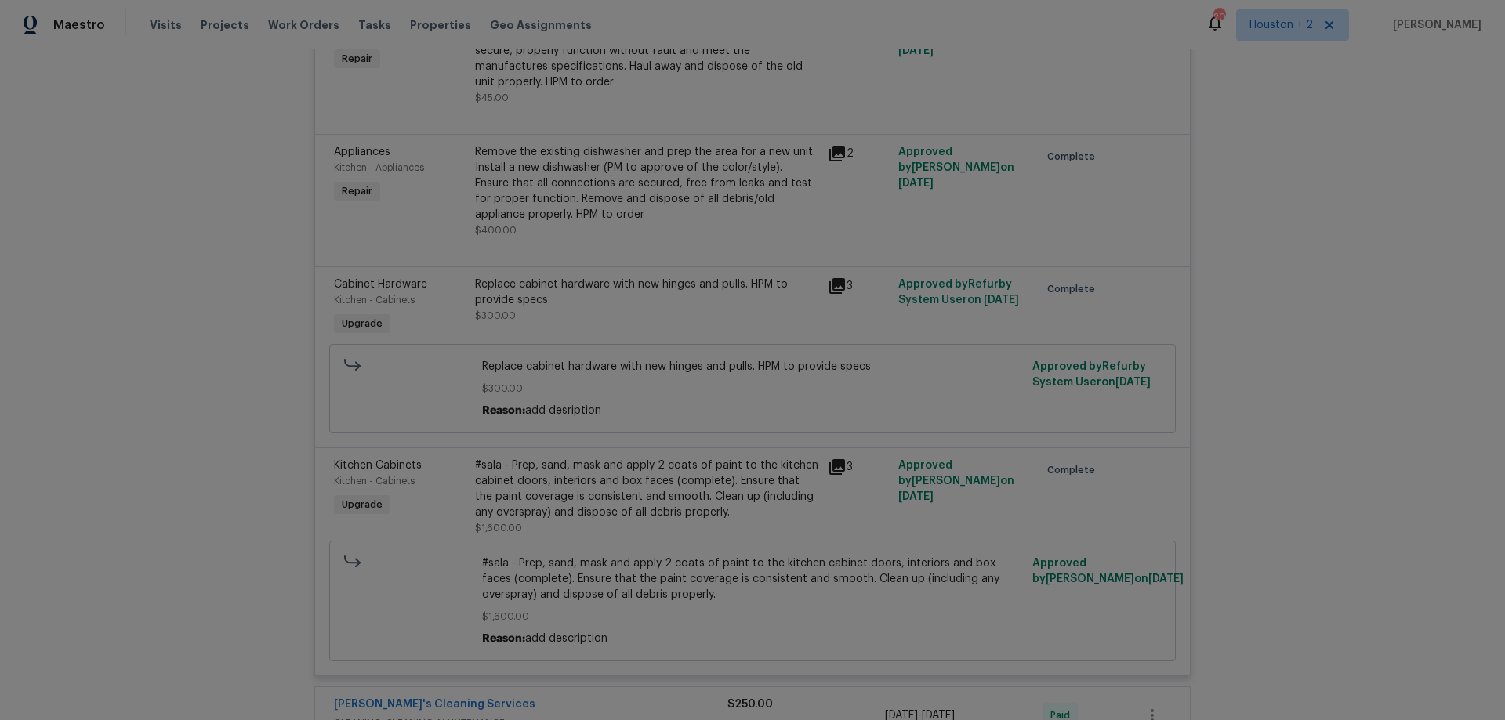
scroll to position [2822, 0]
